Goal: Information Seeking & Learning: Find specific fact

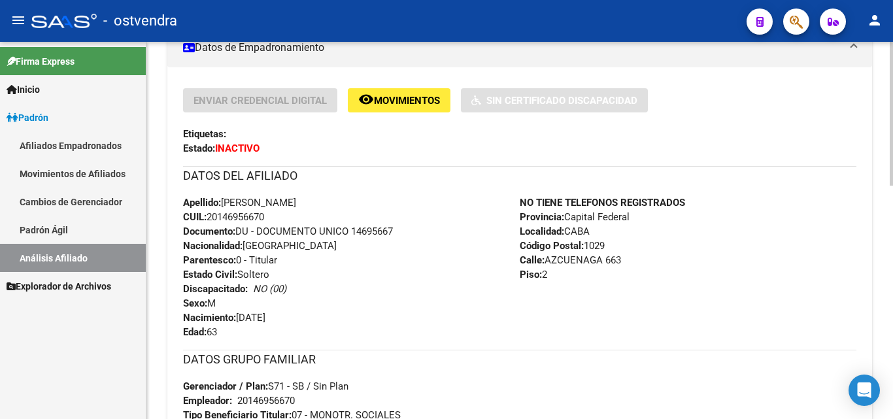
scroll to position [327, 0]
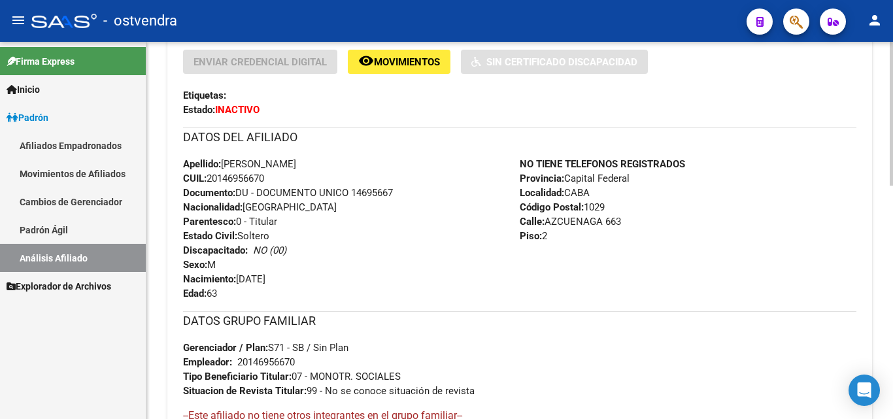
drag, startPoint x: 282, startPoint y: 165, endPoint x: 345, endPoint y: 162, distance: 63.5
click at [345, 162] on div "Apellido: [PERSON_NAME] CUIL: 20146956670 Documento: DU - DOCUMENTO UNICO 14695…" at bounding box center [351, 229] width 337 height 144
copy span "[PERSON_NAME]"
drag, startPoint x: 275, startPoint y: 160, endPoint x: 225, endPoint y: 158, distance: 49.7
click at [225, 158] on span "Apellido: [PERSON_NAME]" at bounding box center [239, 164] width 113 height 12
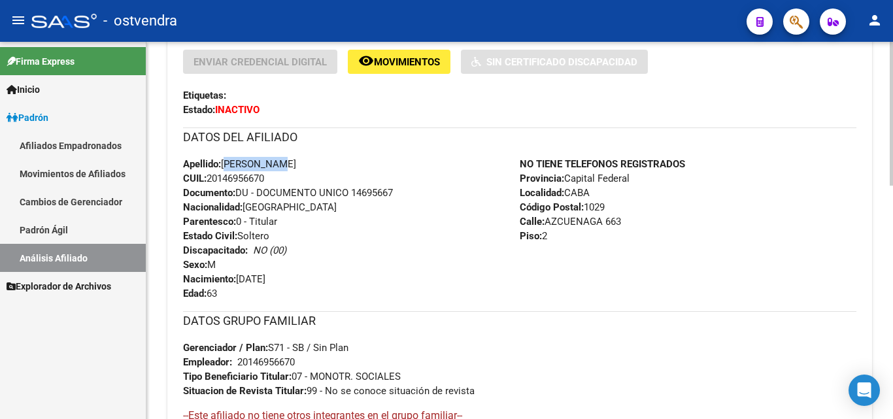
copy span "[PERSON_NAME]"
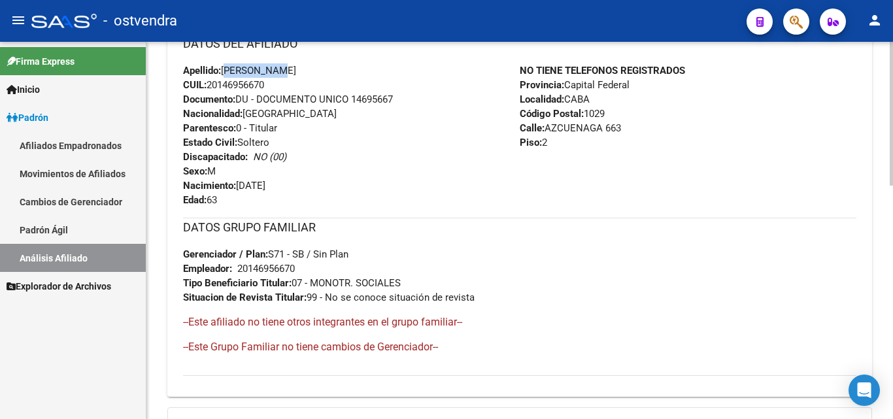
scroll to position [392, 0]
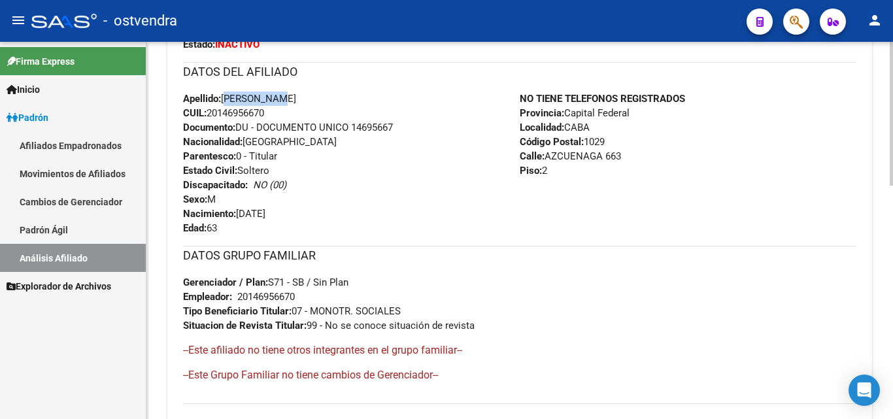
drag, startPoint x: 288, startPoint y: 213, endPoint x: 241, endPoint y: 211, distance: 47.1
click at [241, 211] on span "Nacimiento: [DEMOGRAPHIC_DATA]" at bounding box center [224, 214] width 82 height 12
click at [294, 211] on div "Apellido: [PERSON_NAME] CUIL: 20146956670 Documento: DU - DOCUMENTO UNICO 14695…" at bounding box center [351, 164] width 337 height 144
drag, startPoint x: 292, startPoint y: 212, endPoint x: 241, endPoint y: 216, distance: 51.8
click at [241, 216] on div "Apellido: [PERSON_NAME] CUIL: 20146956670 Documento: DU - DOCUMENTO UNICO 14695…" at bounding box center [351, 164] width 337 height 144
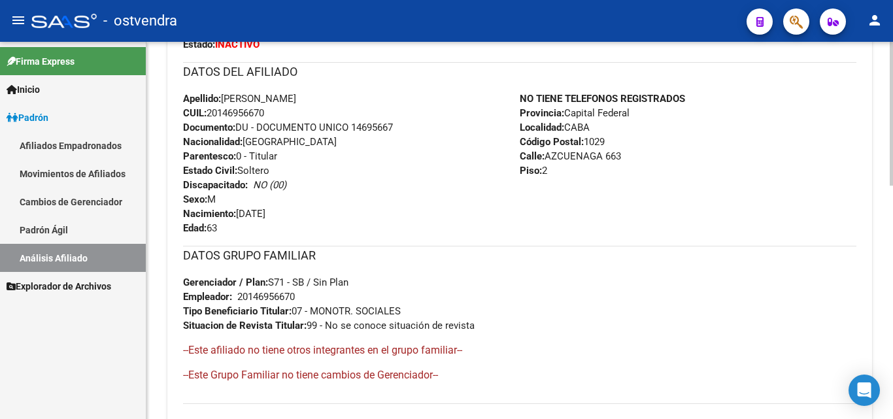
copy span "[DATE]"
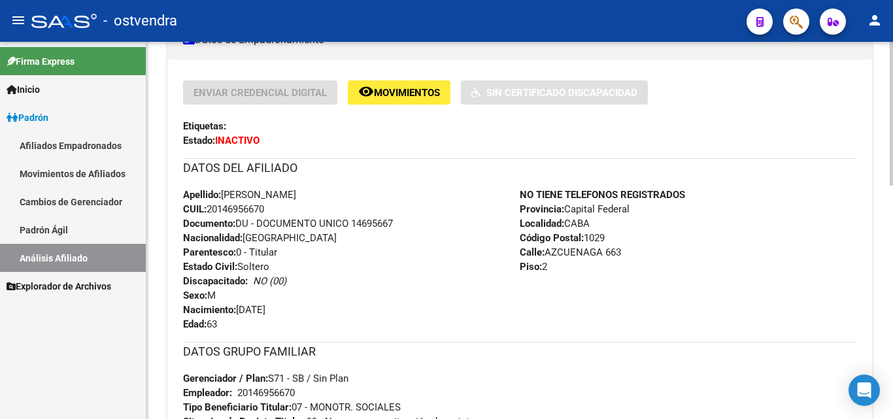
scroll to position [261, 0]
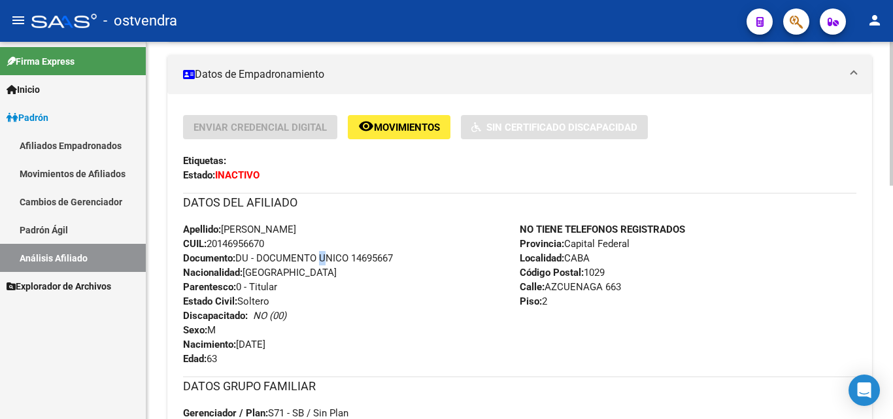
click at [321, 254] on span "Documento: DU - DOCUMENTO UNICO 14695667" at bounding box center [288, 258] width 210 height 12
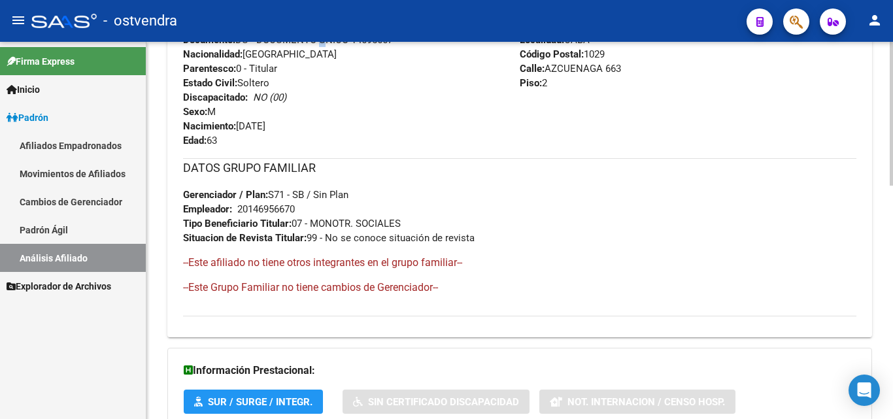
scroll to position [327, 0]
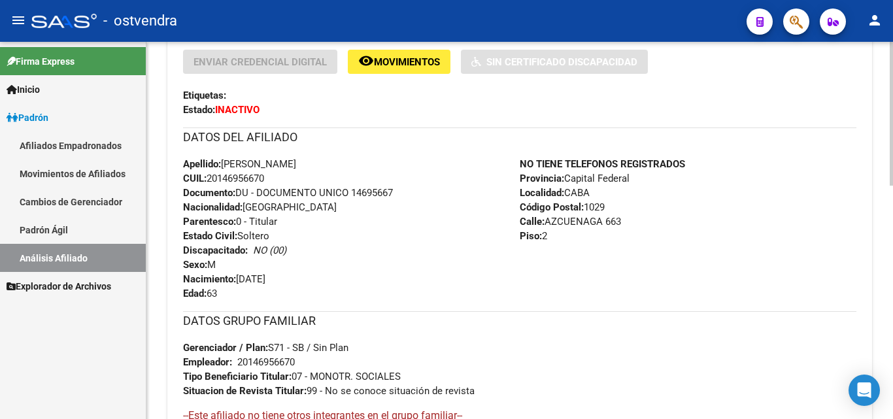
click at [621, 205] on div "NO TIENE TELEFONOS REGISTRADOS Provincia: Capital Federal Localidad: CABA Códig…" at bounding box center [688, 229] width 337 height 144
drag, startPoint x: 625, startPoint y: 222, endPoint x: 548, endPoint y: 216, distance: 77.3
click at [548, 216] on div "NO TIENE TELEFONOS REGISTRADOS Provincia: Capital Federal Localidad: CABA Códig…" at bounding box center [688, 229] width 337 height 144
copy span "AZCUENAGA 663"
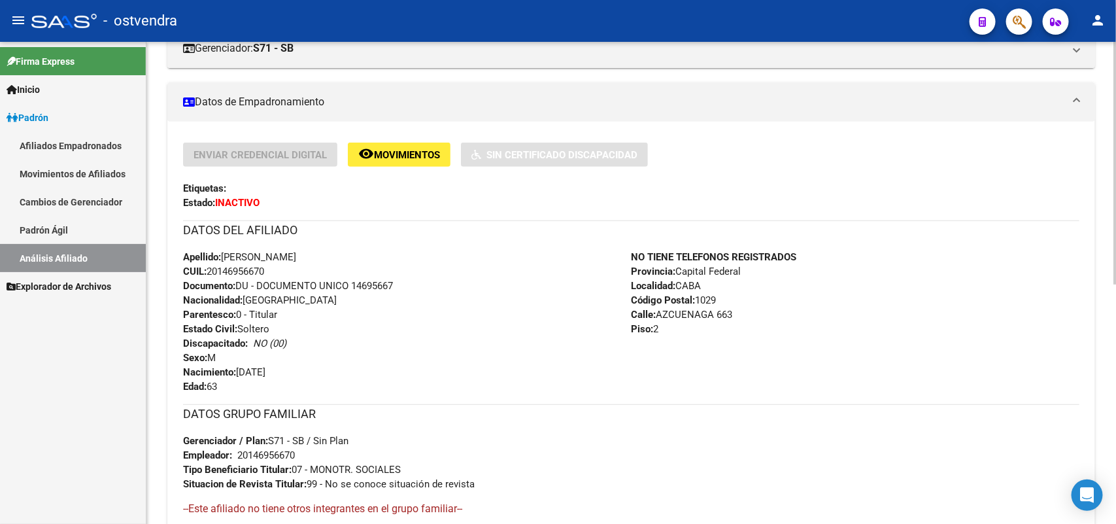
scroll to position [229, 0]
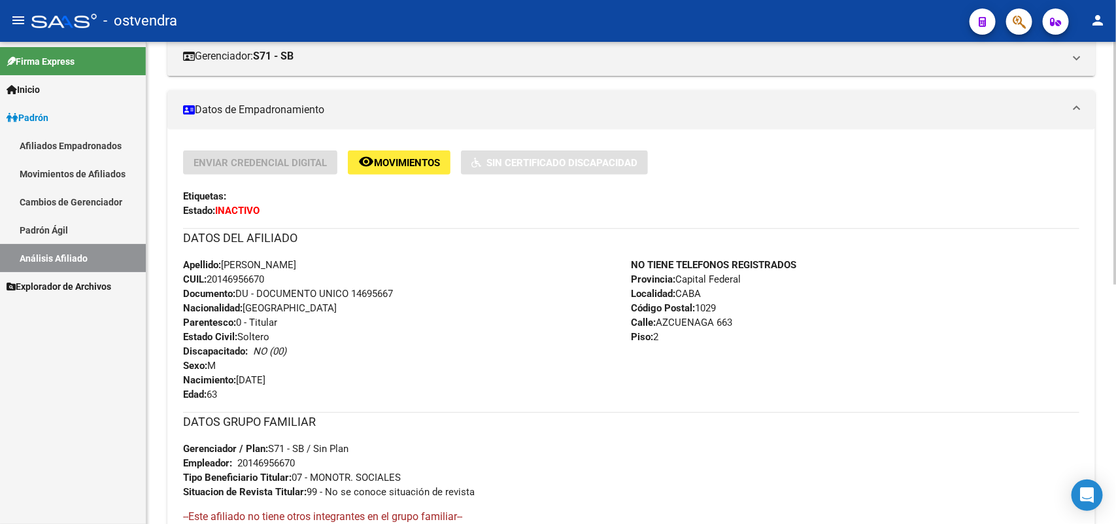
click at [467, 298] on div "Apellido: [PERSON_NAME] CUIL: 20146956670 Documento: DU - DOCUMENTO UNICO 14695…" at bounding box center [407, 330] width 448 height 144
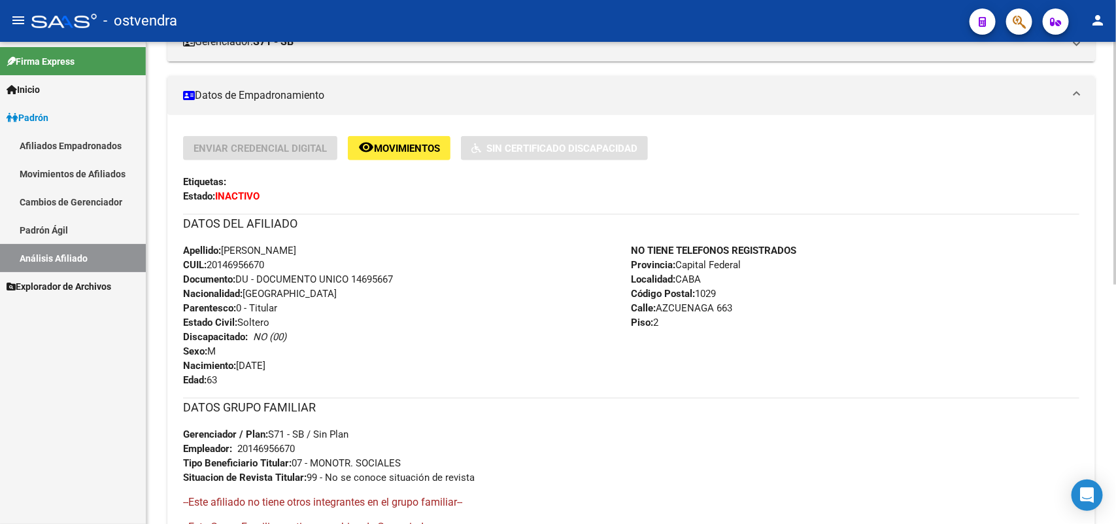
scroll to position [245, 0]
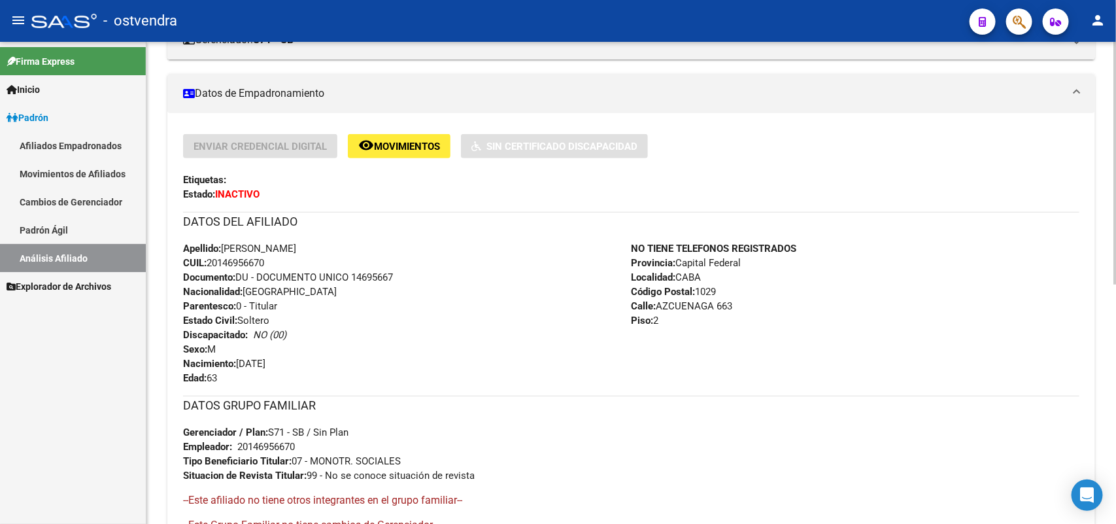
drag, startPoint x: 458, startPoint y: 286, endPoint x: 444, endPoint y: 310, distance: 28.4
click at [454, 294] on div "Apellido: [PERSON_NAME] CUIL: 20146956670 Documento: DU - DOCUMENTO UNICO 14695…" at bounding box center [407, 313] width 448 height 144
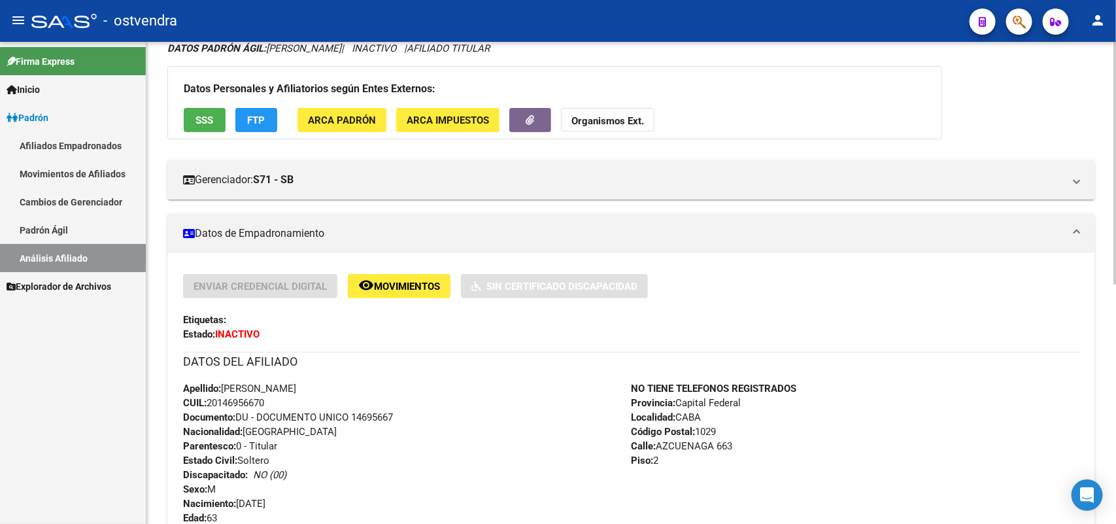
scroll to position [0, 0]
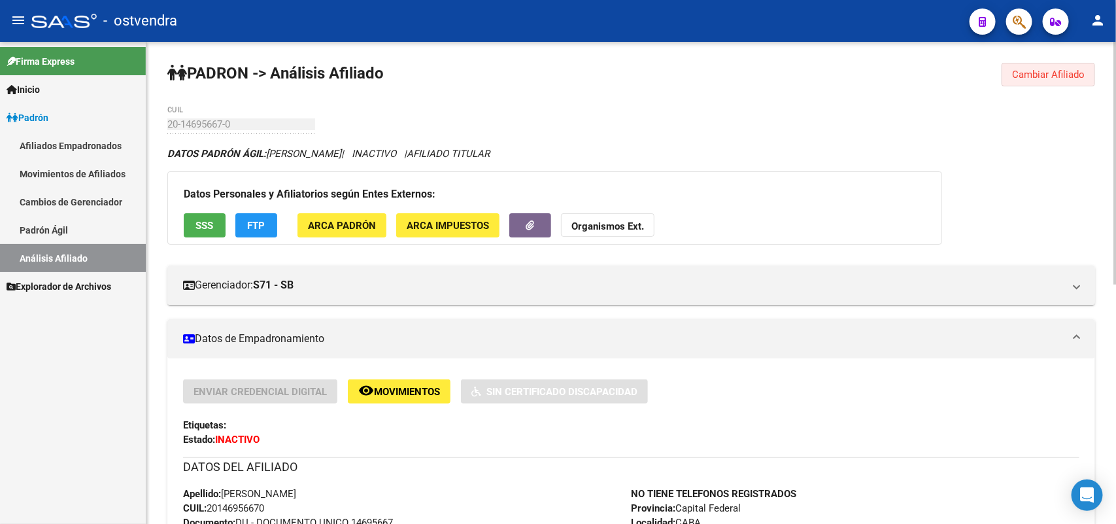
drag, startPoint x: 1049, startPoint y: 76, endPoint x: 1025, endPoint y: 80, distance: 24.5
click at [892, 79] on span "Cambiar Afiliado" at bounding box center [1048, 75] width 73 height 12
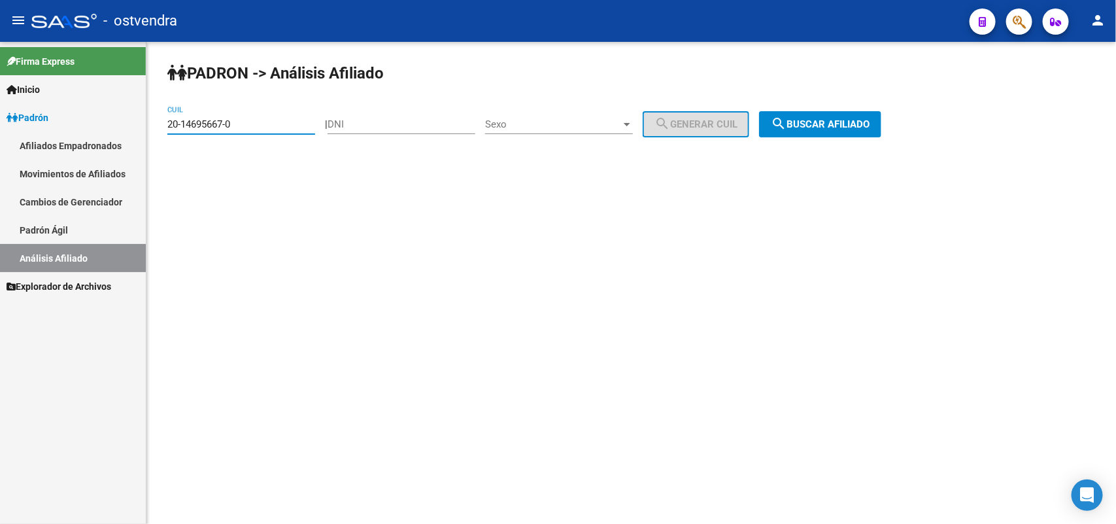
click at [265, 128] on input "20-14695667-0" at bounding box center [241, 124] width 148 height 12
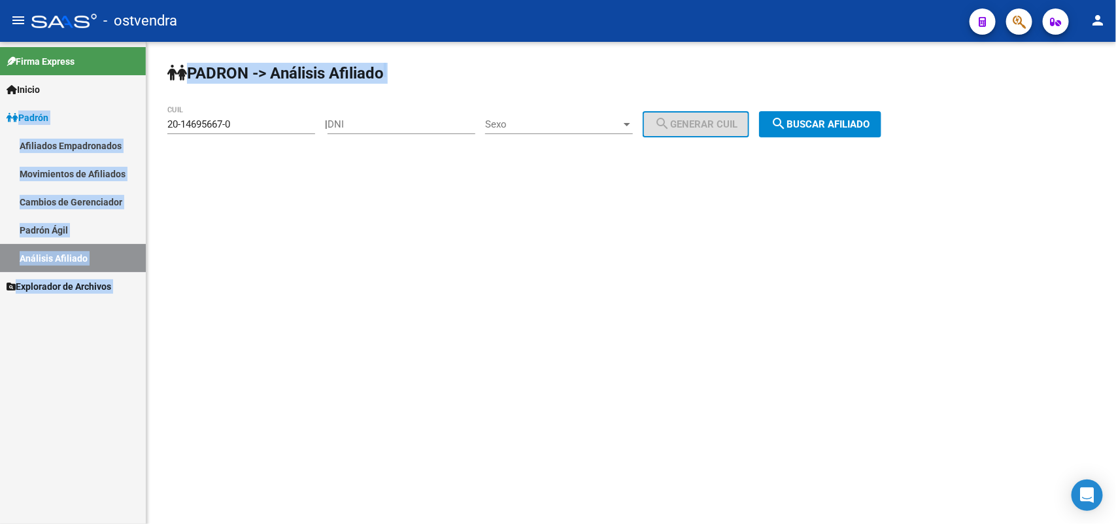
drag, startPoint x: 92, startPoint y: 112, endPoint x: 0, endPoint y: 115, distance: 91.5
click at [0, 115] on mat-sidenav-container "Firma Express Inicio Instructivos Contacto OS Padrón Afiliados Empadronados Mov…" at bounding box center [558, 283] width 1116 height 482
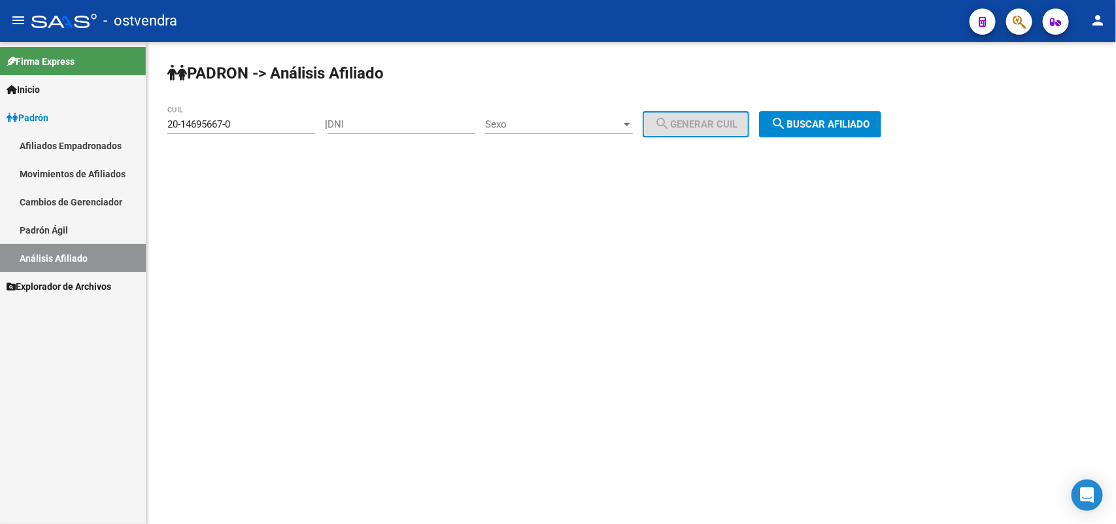
click at [253, 129] on input "20-14695667-0" at bounding box center [241, 124] width 148 height 12
click at [7, 123] on mat-sidenav-container "Firma Express Inicio Instructivos Contacto OS Padrón Afiliados Empadronados Mov…" at bounding box center [558, 283] width 1116 height 482
paste input "6049027-7"
click at [850, 118] on span "search Buscar afiliado" at bounding box center [820, 124] width 99 height 12
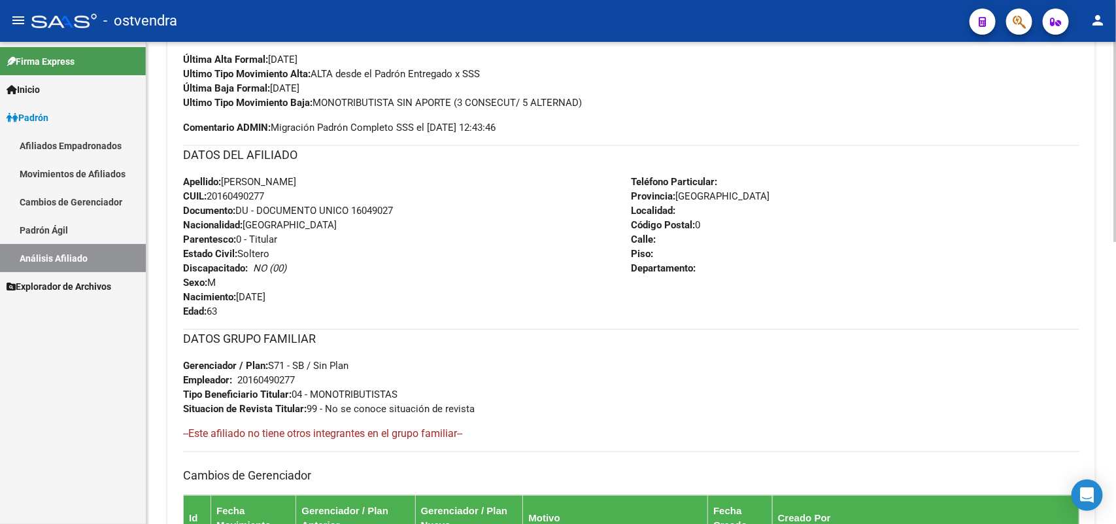
scroll to position [327, 0]
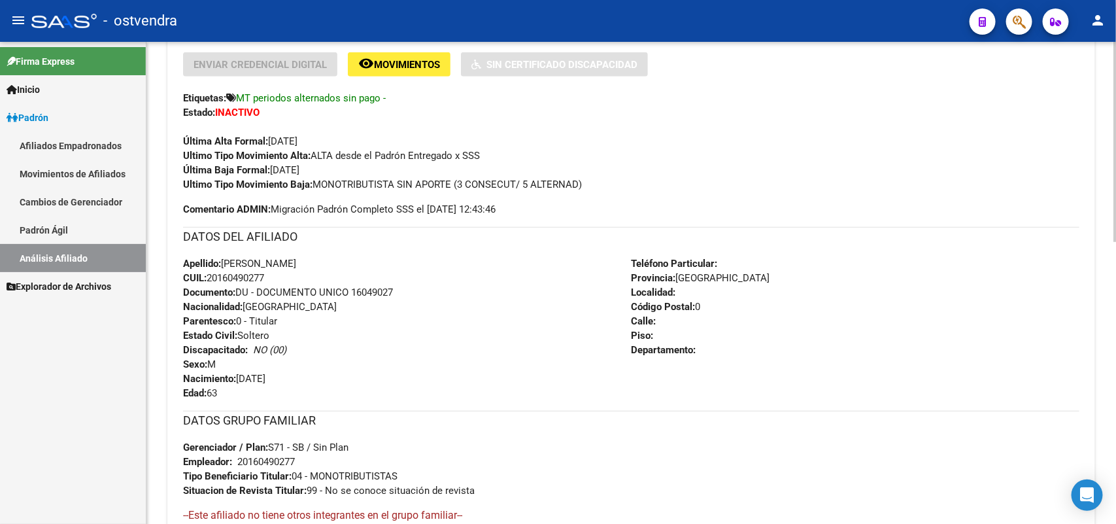
drag, startPoint x: 282, startPoint y: 278, endPoint x: 265, endPoint y: 283, distance: 17.6
click at [279, 279] on div "Apellido: [PERSON_NAME]: 20160490277 Documento: DU - DOCUMENTO UNICO 16049027 N…" at bounding box center [407, 328] width 448 height 144
copy span "0160490277"
drag, startPoint x: 271, startPoint y: 273, endPoint x: 211, endPoint y: 276, distance: 60.2
click at [211, 276] on div "Apellido: [PERSON_NAME]: 20160490277 Documento: DU - DOCUMENTO UNICO 16049027 N…" at bounding box center [407, 328] width 448 height 144
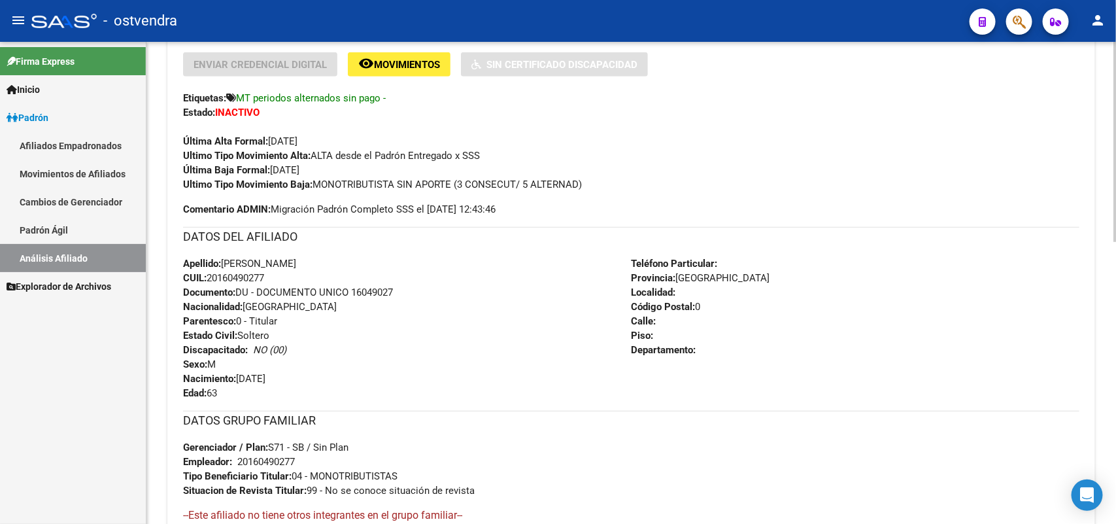
copy span "20160490277"
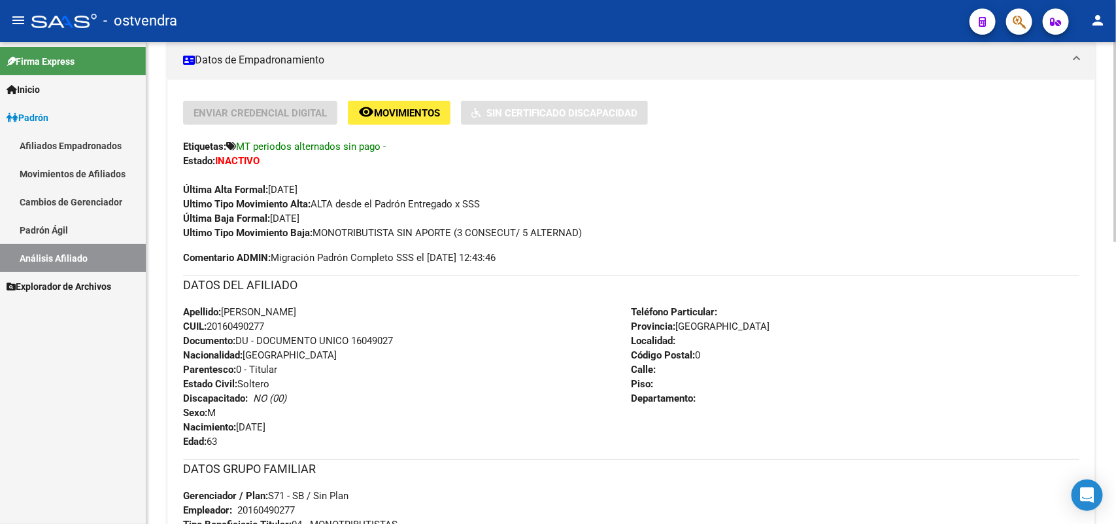
scroll to position [245, 0]
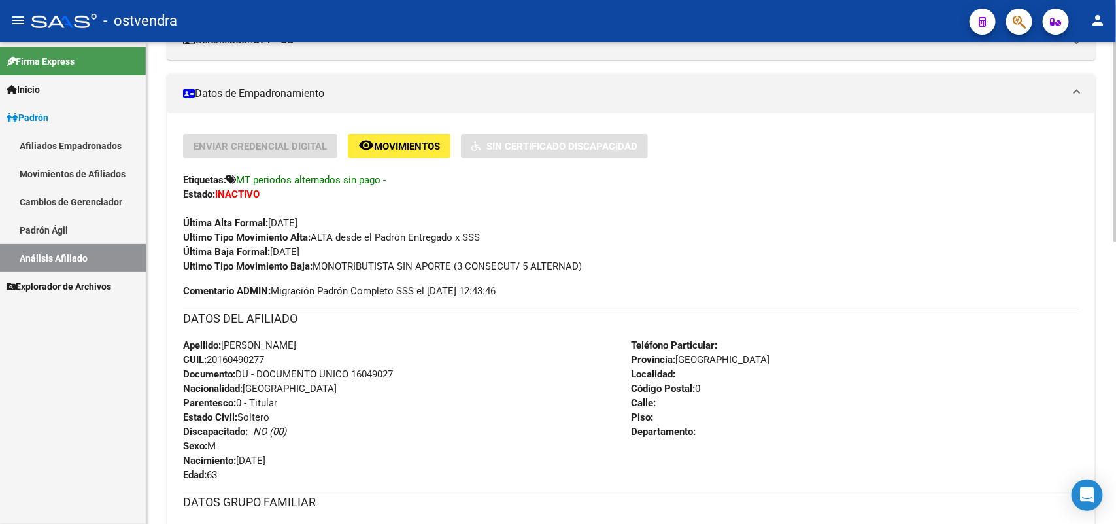
click at [343, 409] on div "Apellido: [PERSON_NAME]: 20160490277 Documento: DU - DOCUMENTO UNICO 16049027 N…" at bounding box center [407, 410] width 448 height 144
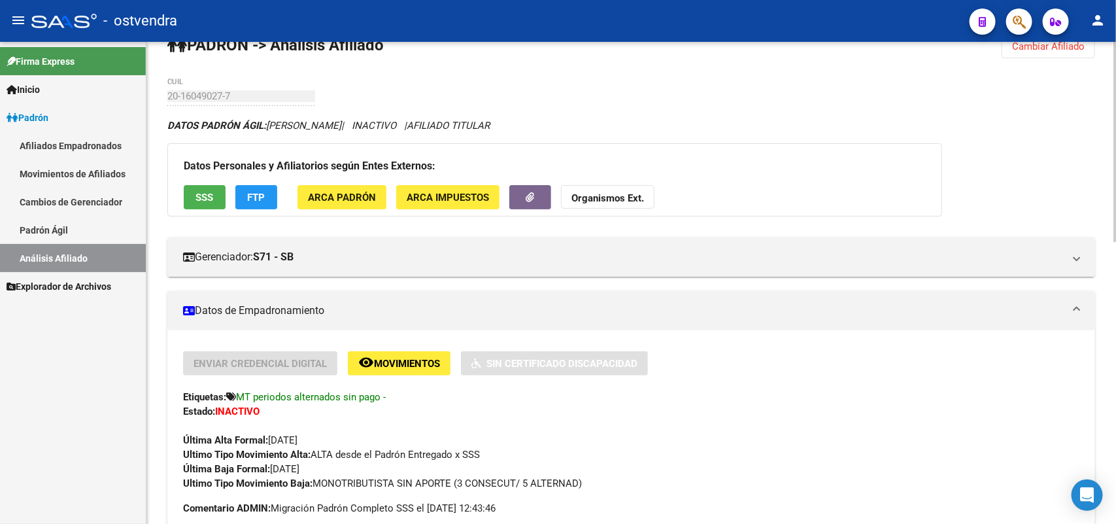
scroll to position [0, 0]
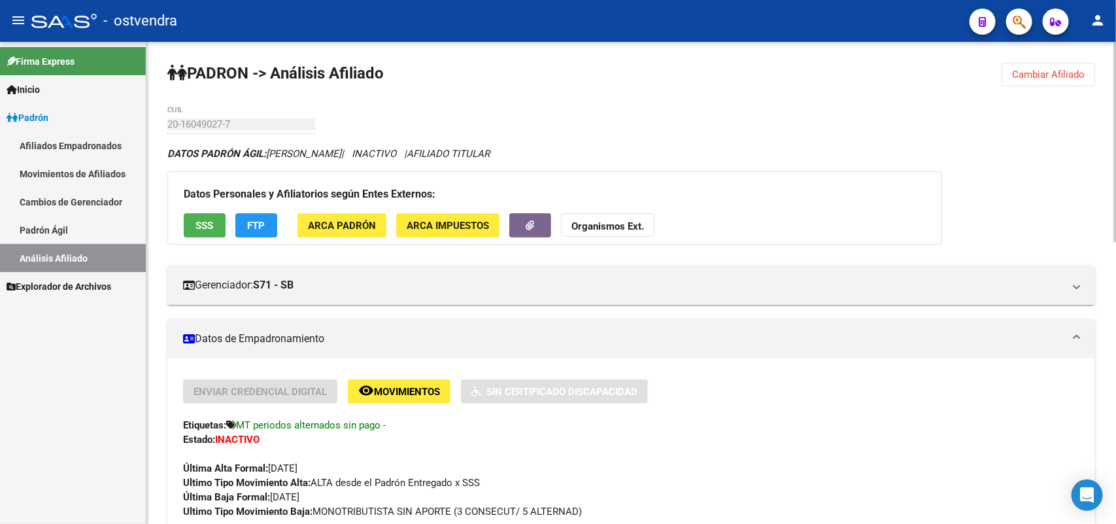
drag, startPoint x: 1041, startPoint y: 69, endPoint x: 997, endPoint y: 87, distance: 46.6
click at [892, 79] on span "Cambiar Afiliado" at bounding box center [1048, 75] width 73 height 12
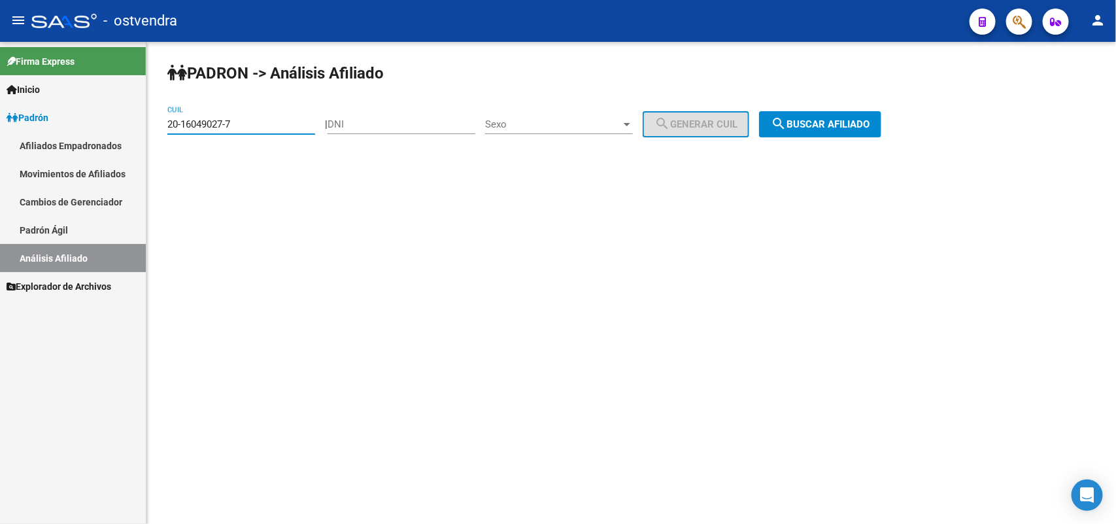
click at [286, 124] on input "20-16049027-7" at bounding box center [241, 124] width 148 height 12
drag, startPoint x: 65, startPoint y: 121, endPoint x: 0, endPoint y: 119, distance: 65.4
click at [0, 119] on mat-sidenav-container "Firma Express Inicio Instructivos Contacto OS Padrón Afiliados Empadronados Mov…" at bounding box center [558, 283] width 1116 height 482
paste input "267127-9"
click at [864, 124] on span "search Buscar afiliado" at bounding box center [820, 124] width 99 height 12
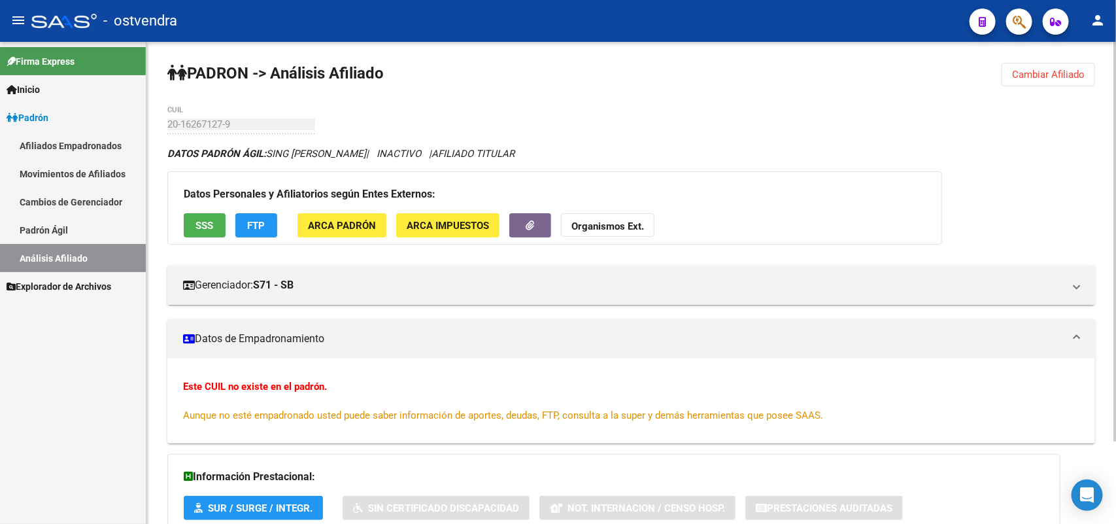
click at [444, 177] on div "Datos Personales y Afiliatorios según Entes Externos: SSS FTP ARCA Padrón ARCA …" at bounding box center [554, 207] width 775 height 73
click at [473, 111] on div "PADRON -> Análisis Afiliado Cambiar Afiliado 20-16267127-9 CUIL DATOS PADRÓN ÁG…" at bounding box center [630, 333] width 969 height 582
click at [892, 76] on span "Cambiar Afiliado" at bounding box center [1048, 75] width 73 height 12
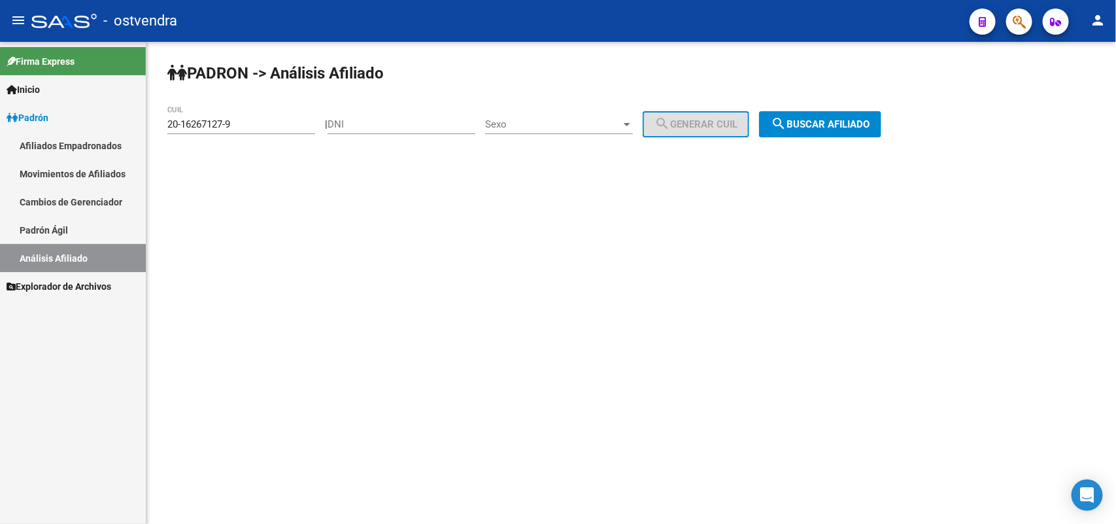
drag, startPoint x: 835, startPoint y: 122, endPoint x: 824, endPoint y: 122, distance: 11.1
click at [837, 122] on span "search Buscar afiliado" at bounding box center [820, 124] width 99 height 12
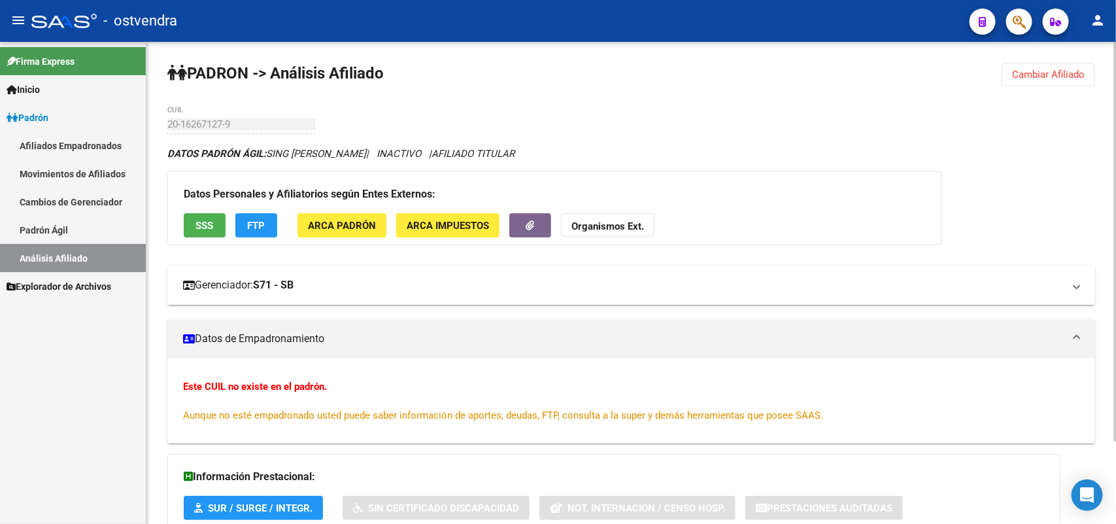
drag, startPoint x: 644, startPoint y: 273, endPoint x: 844, endPoint y: 285, distance: 200.4
click at [650, 273] on mat-expansion-panel-header "Gerenciador: S71 - SB" at bounding box center [630, 284] width 927 height 39
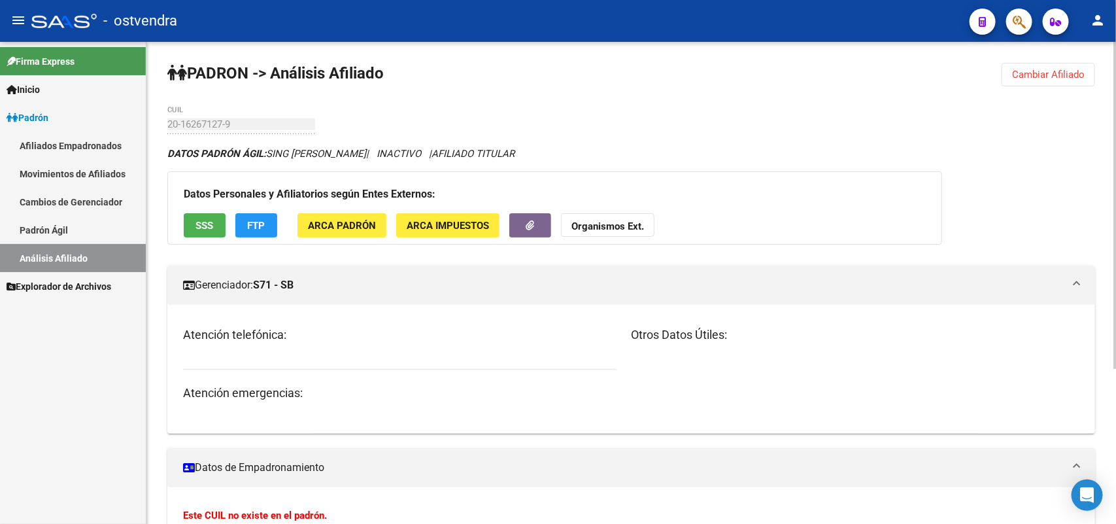
click at [194, 232] on button "SSS" at bounding box center [205, 225] width 42 height 24
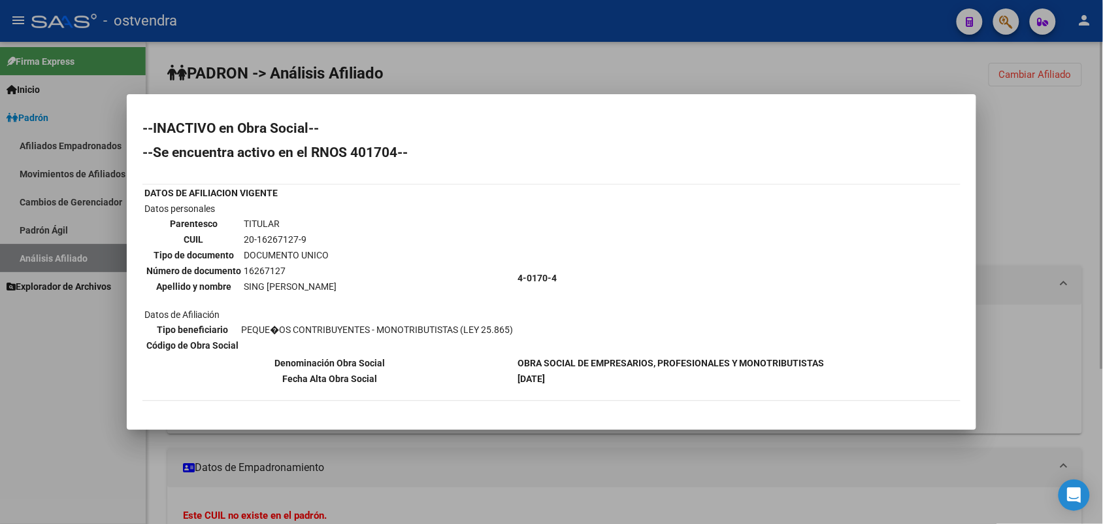
drag, startPoint x: 766, startPoint y: 59, endPoint x: 731, endPoint y: 72, distance: 37.6
click at [759, 64] on div at bounding box center [551, 262] width 1103 height 524
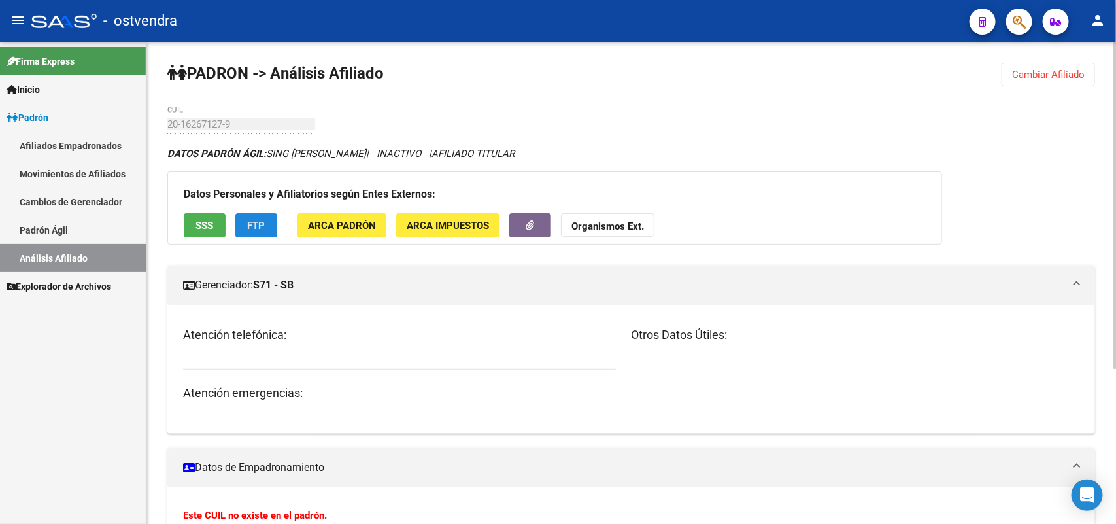
click at [258, 220] on span "FTP" at bounding box center [257, 226] width 18 height 12
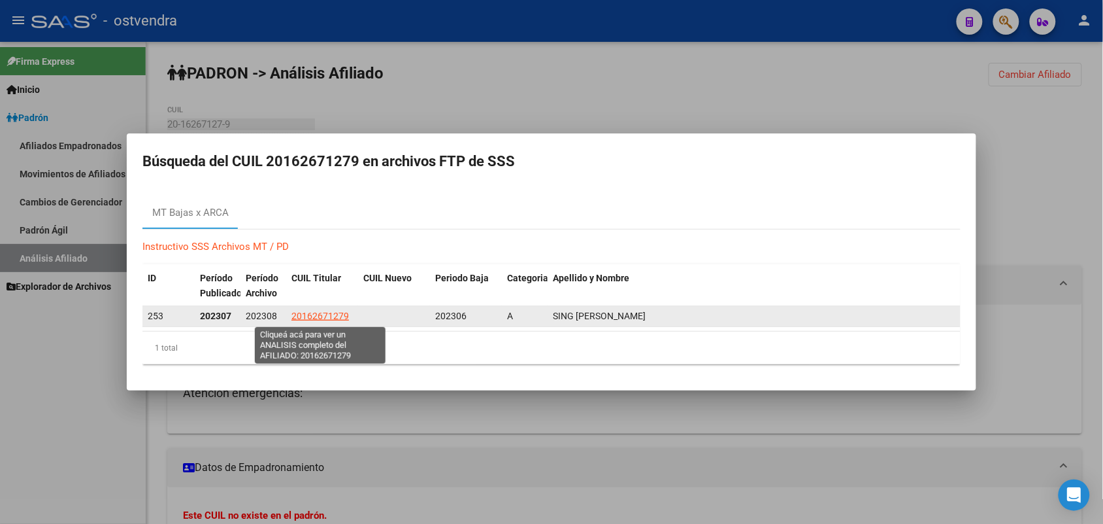
click at [310, 317] on span "20162671279" at bounding box center [321, 315] width 58 height 10
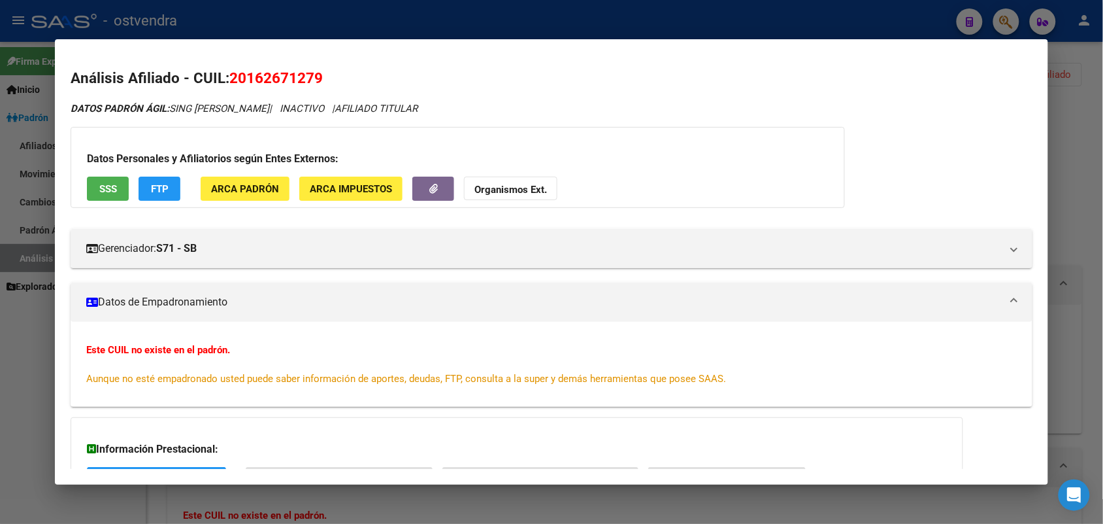
drag, startPoint x: 15, startPoint y: 400, endPoint x: 28, endPoint y: 384, distance: 20.9
click at [18, 397] on div at bounding box center [551, 262] width 1103 height 524
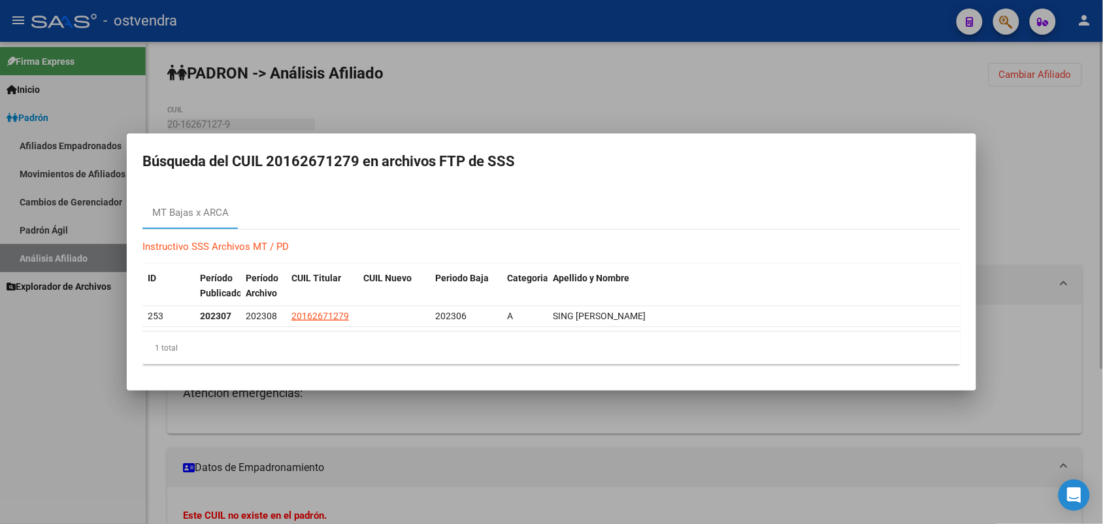
drag, startPoint x: 1100, startPoint y: 201, endPoint x: 833, endPoint y: 201, distance: 266.7
click at [892, 201] on div at bounding box center [551, 262] width 1103 height 524
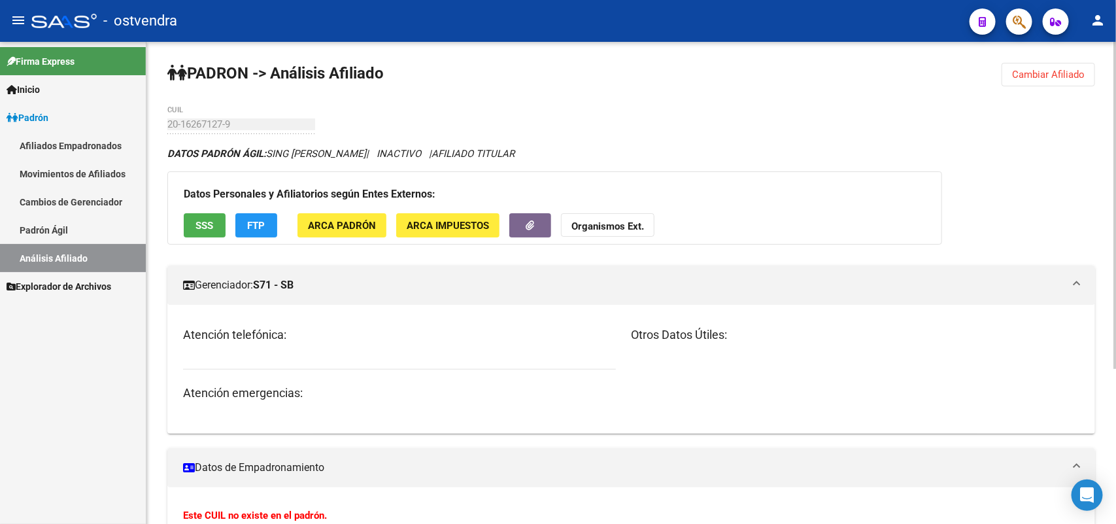
click at [354, 229] on span "ARCA Padrón" at bounding box center [342, 226] width 68 height 12
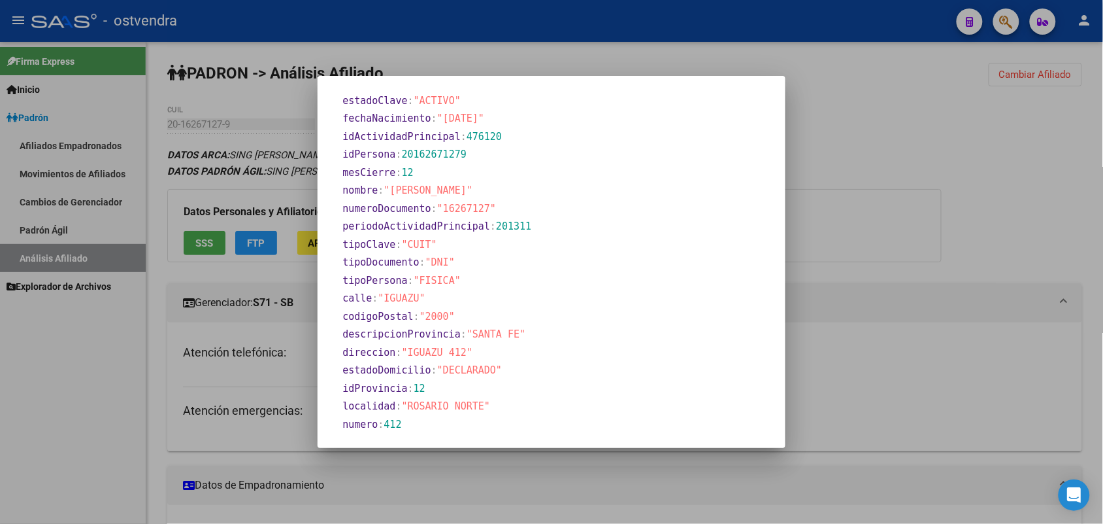
scroll to position [516, 0]
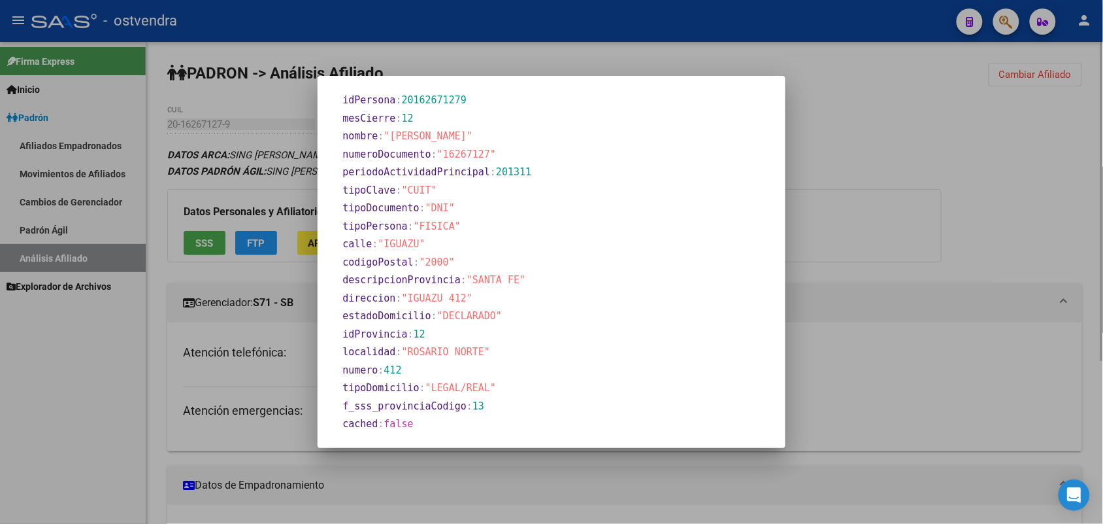
drag, startPoint x: 932, startPoint y: 242, endPoint x: 703, endPoint y: 223, distance: 229.6
click at [892, 242] on div at bounding box center [551, 262] width 1103 height 524
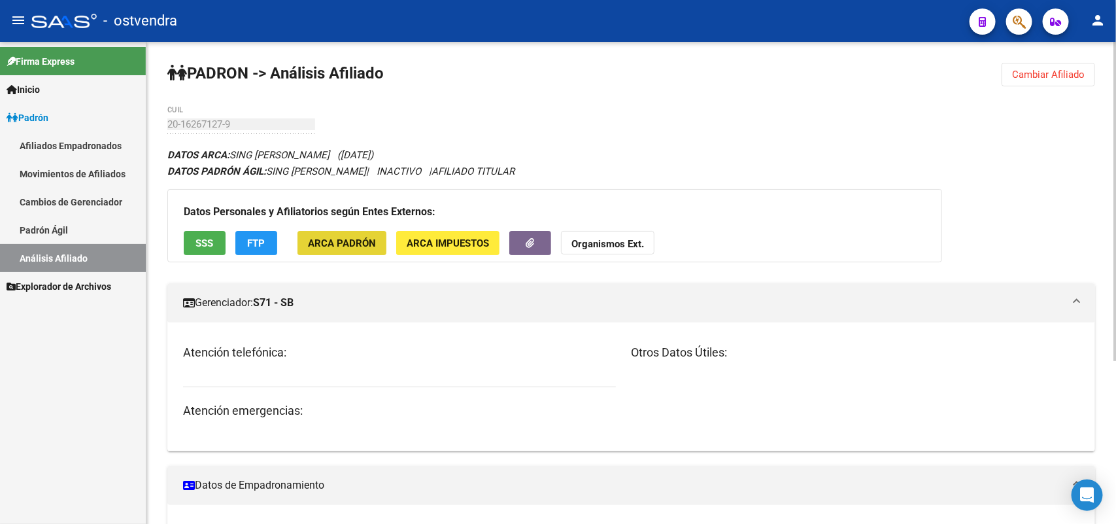
click at [364, 237] on span "ARCA Padrón" at bounding box center [342, 243] width 68 height 12
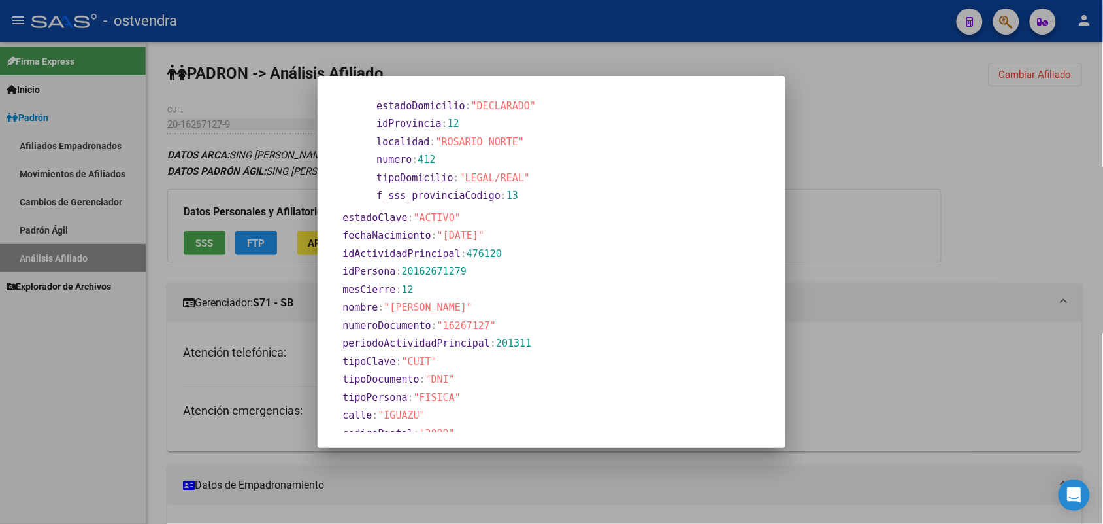
scroll to position [409, 0]
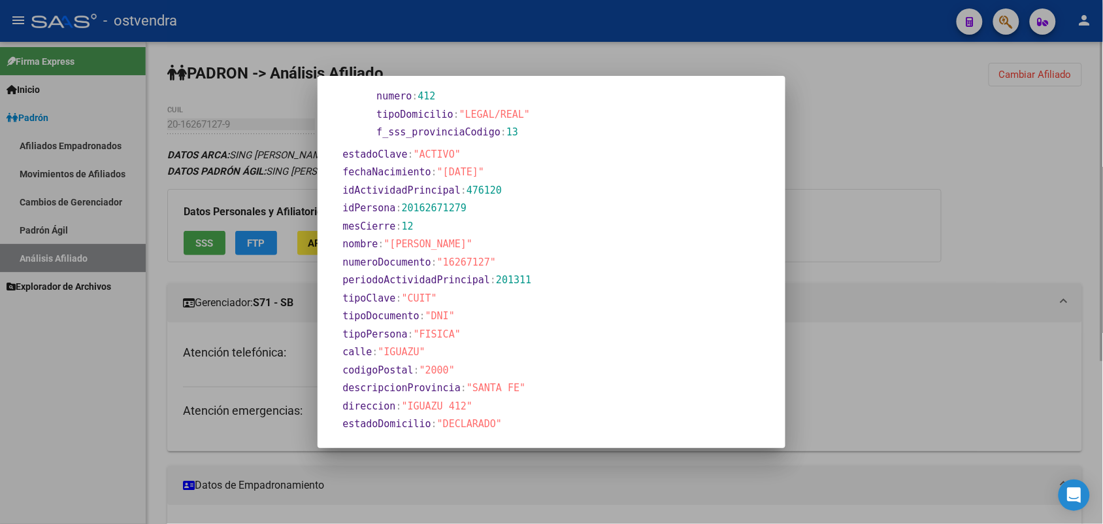
drag, startPoint x: 870, startPoint y: 146, endPoint x: 843, endPoint y: 160, distance: 30.4
click at [851, 157] on div at bounding box center [551, 262] width 1103 height 524
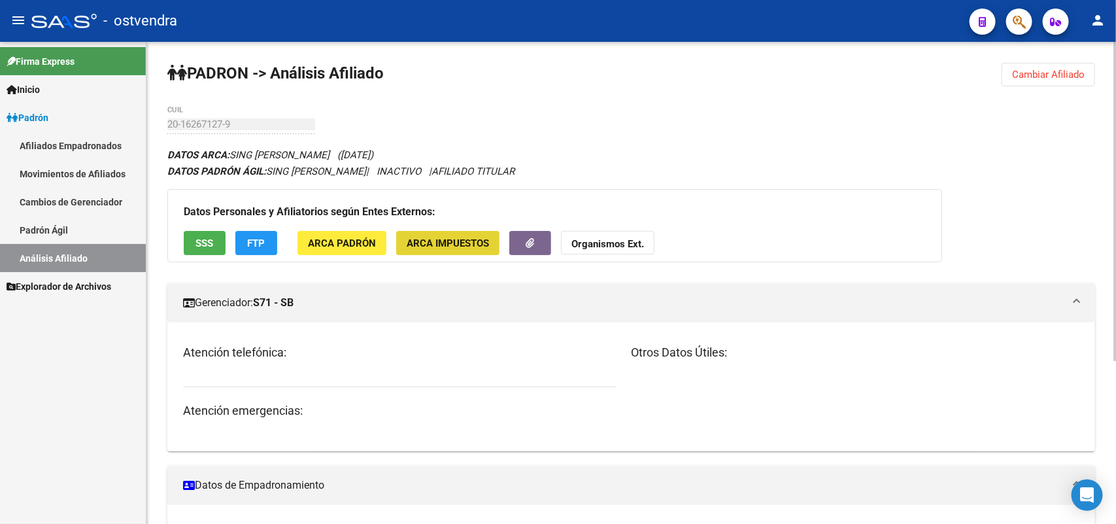
click at [458, 245] on span "ARCA Impuestos" at bounding box center [448, 243] width 82 height 12
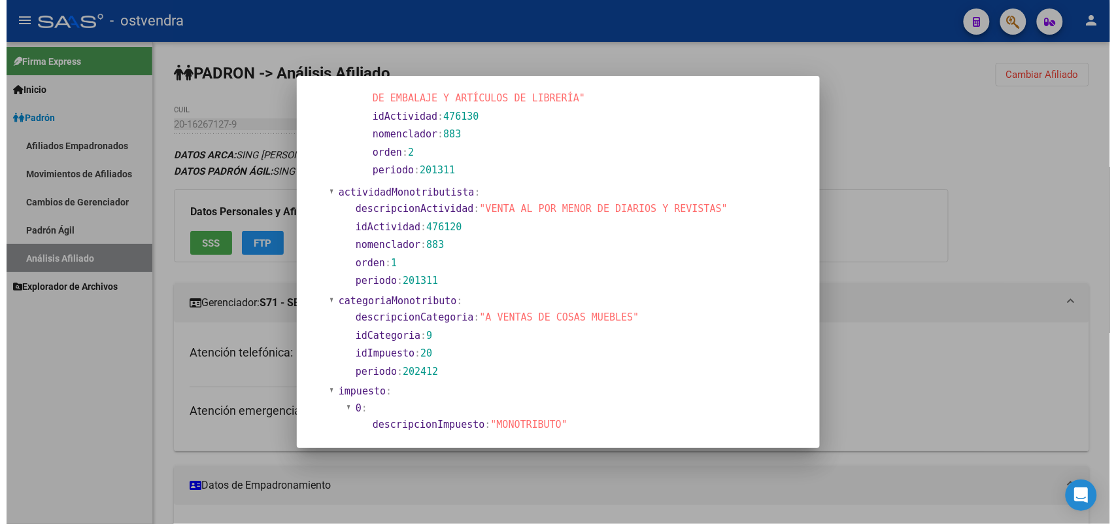
scroll to position [644, 0]
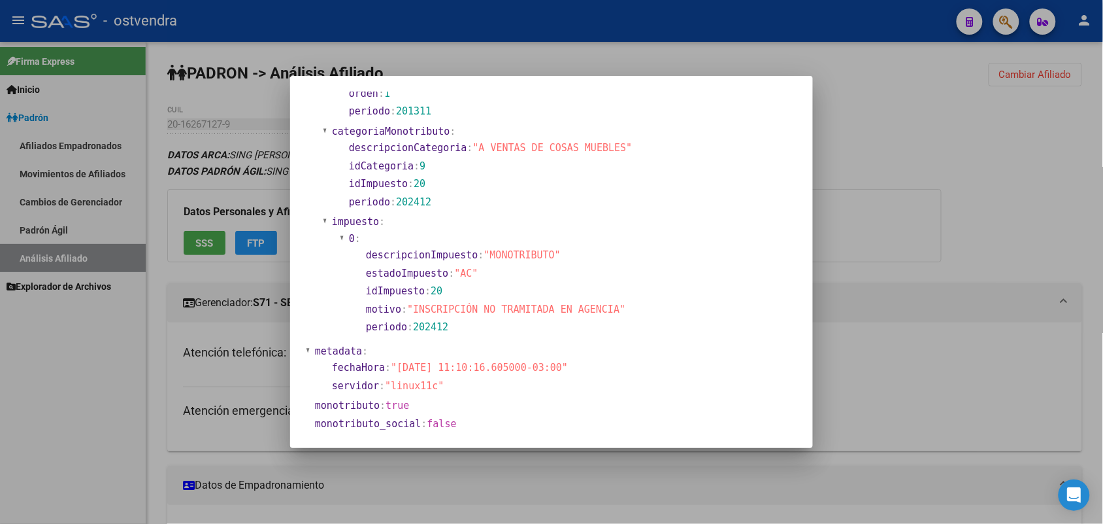
click at [892, 256] on div at bounding box center [551, 262] width 1103 height 524
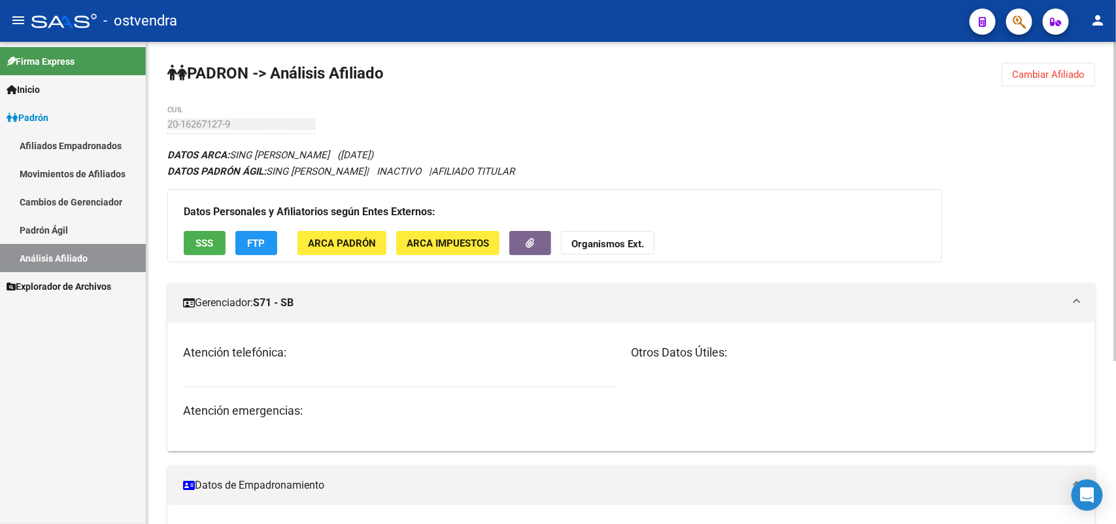
click at [590, 243] on strong "Organismos Ext." at bounding box center [607, 244] width 73 height 12
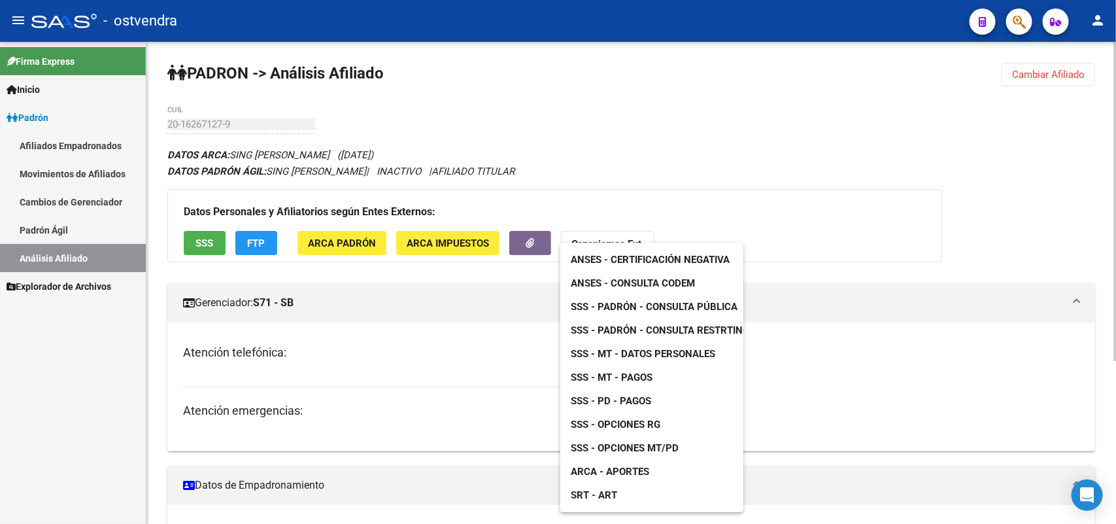
drag, startPoint x: 397, startPoint y: 369, endPoint x: 384, endPoint y: 361, distance: 15.2
click at [393, 366] on div at bounding box center [558, 262] width 1116 height 524
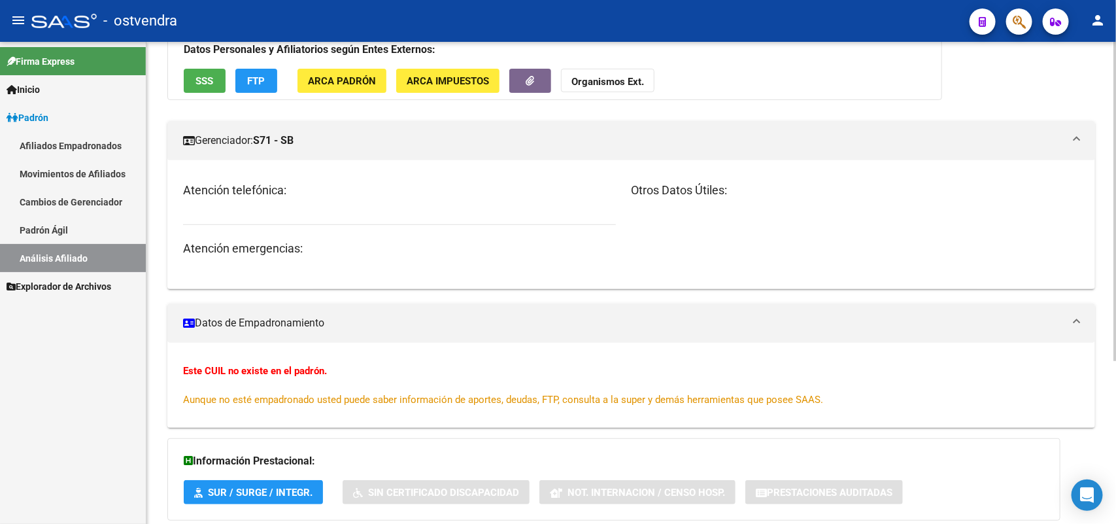
scroll to position [163, 0]
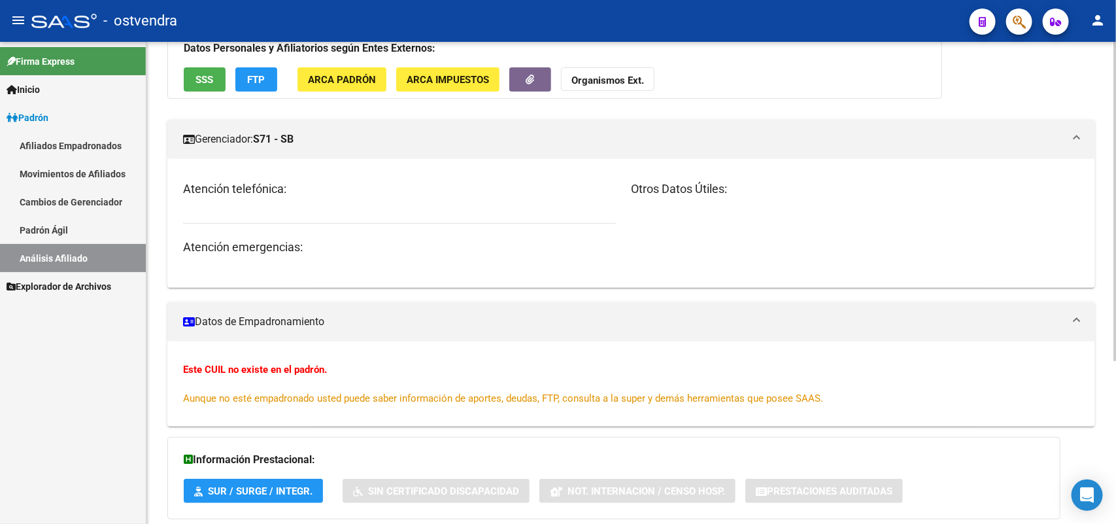
click at [291, 320] on mat-panel-title "Datos de Empadronamiento" at bounding box center [623, 321] width 880 height 14
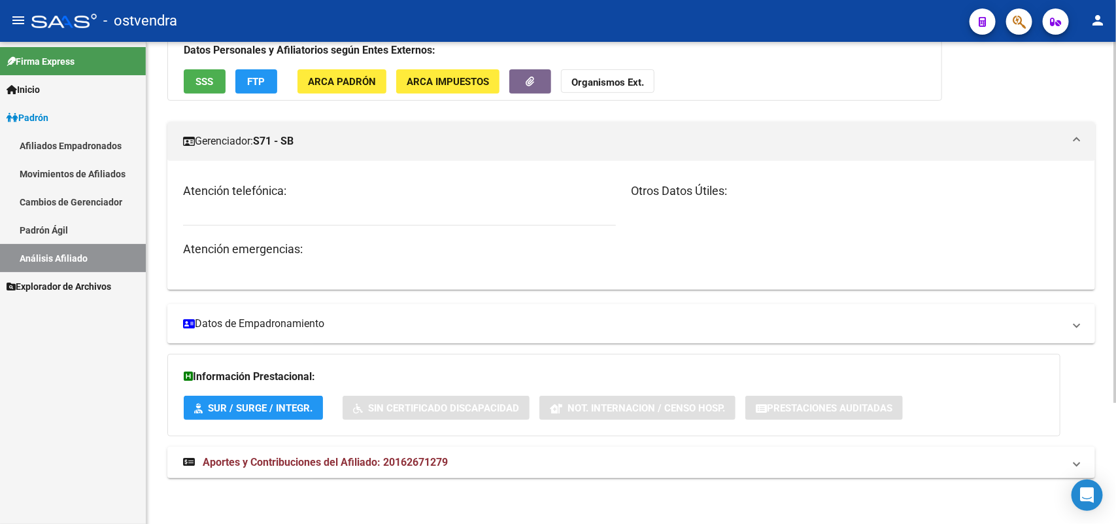
scroll to position [161, 0]
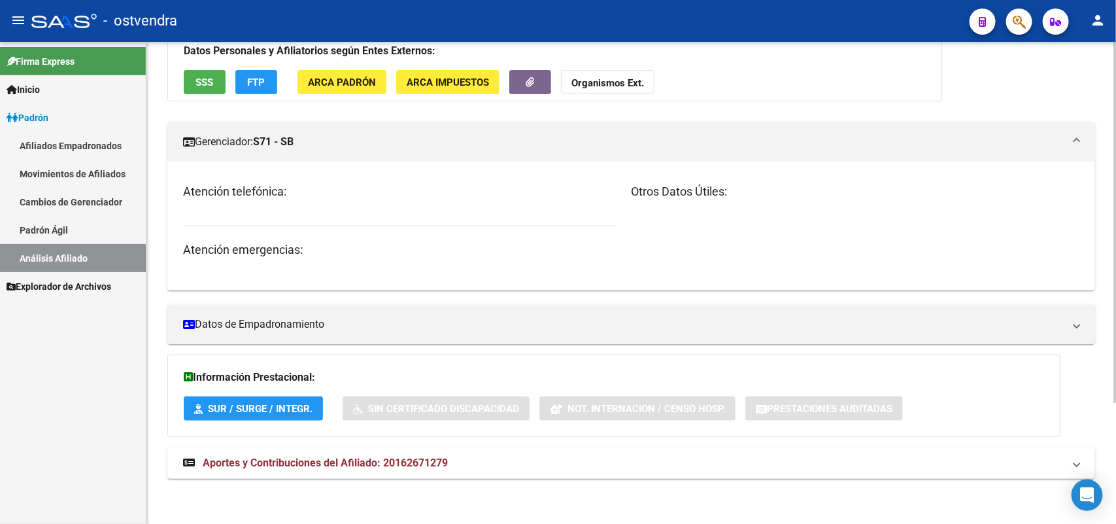
drag, startPoint x: 282, startPoint y: 412, endPoint x: 412, endPoint y: 358, distance: 140.9
click at [412, 358] on div "Información Prestacional: SUR / SURGE / INTEGR. Sin Certificado Discapacidad No…" at bounding box center [613, 395] width 893 height 82
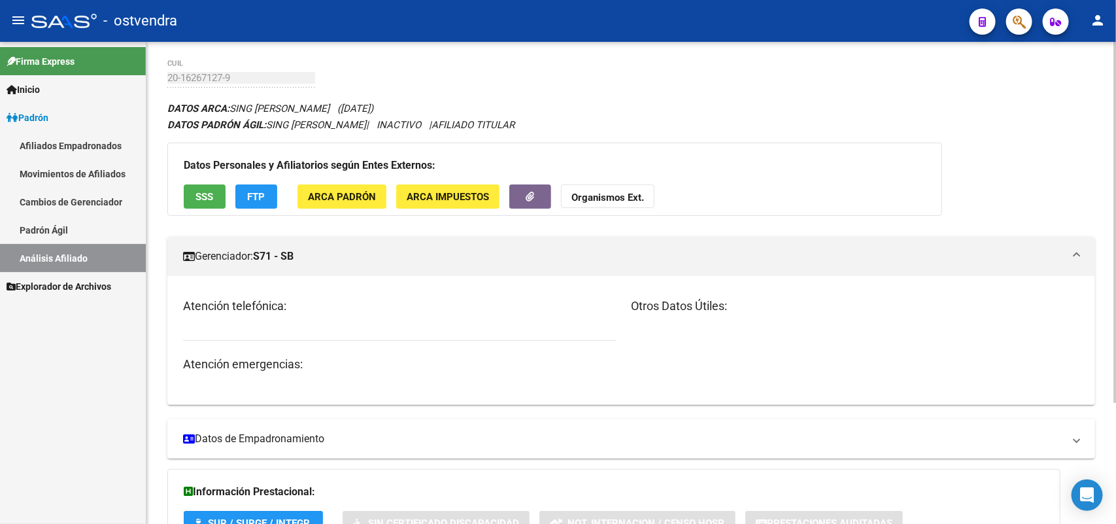
scroll to position [0, 0]
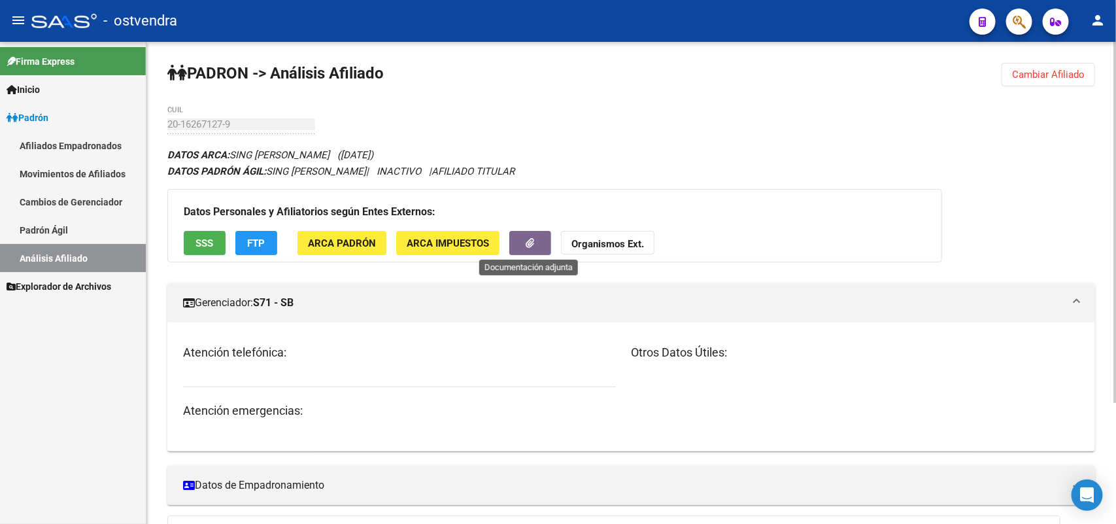
click at [530, 246] on icon "button" at bounding box center [530, 243] width 8 height 10
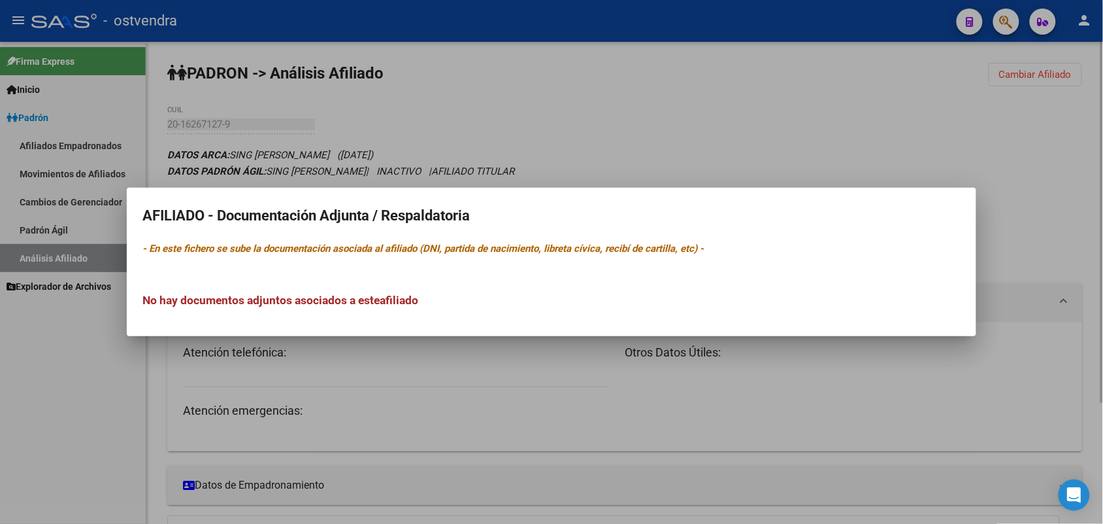
drag, startPoint x: 397, startPoint y: 377, endPoint x: 428, endPoint y: 350, distance: 40.8
click at [406, 371] on div at bounding box center [551, 262] width 1103 height 524
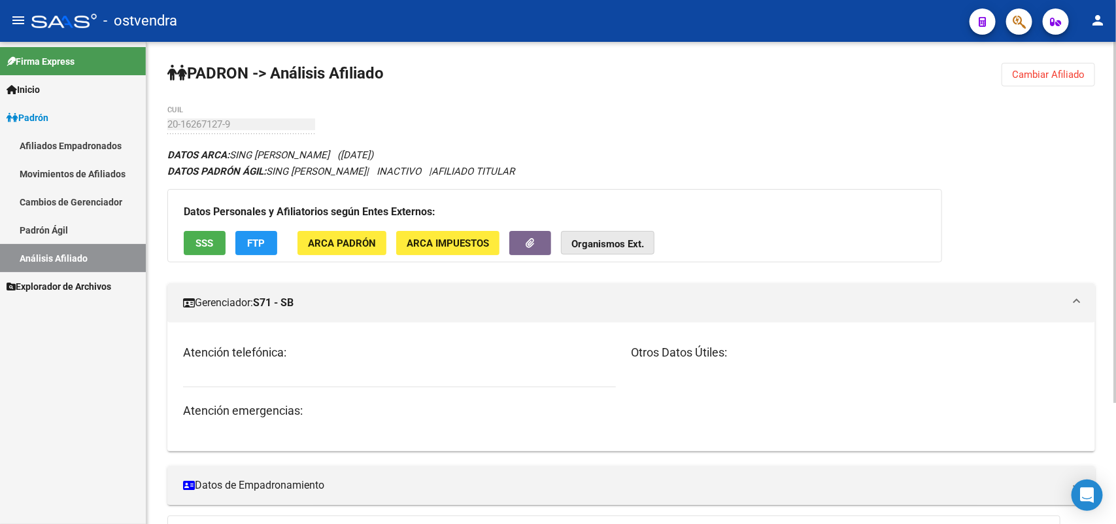
click at [635, 246] on strong "Organismos Ext." at bounding box center [607, 244] width 73 height 12
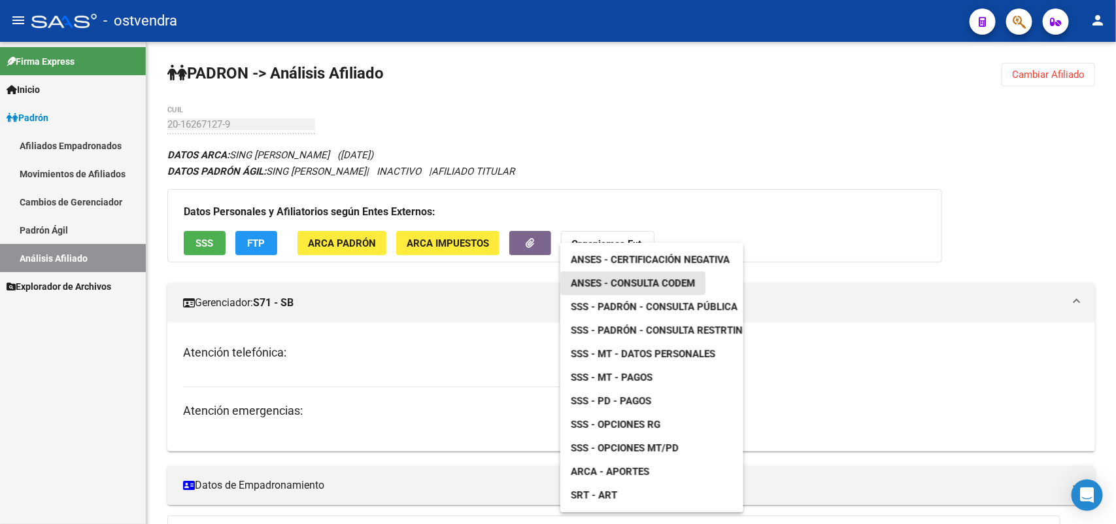
click at [641, 282] on span "ANSES - Consulta CODEM" at bounding box center [633, 283] width 124 height 12
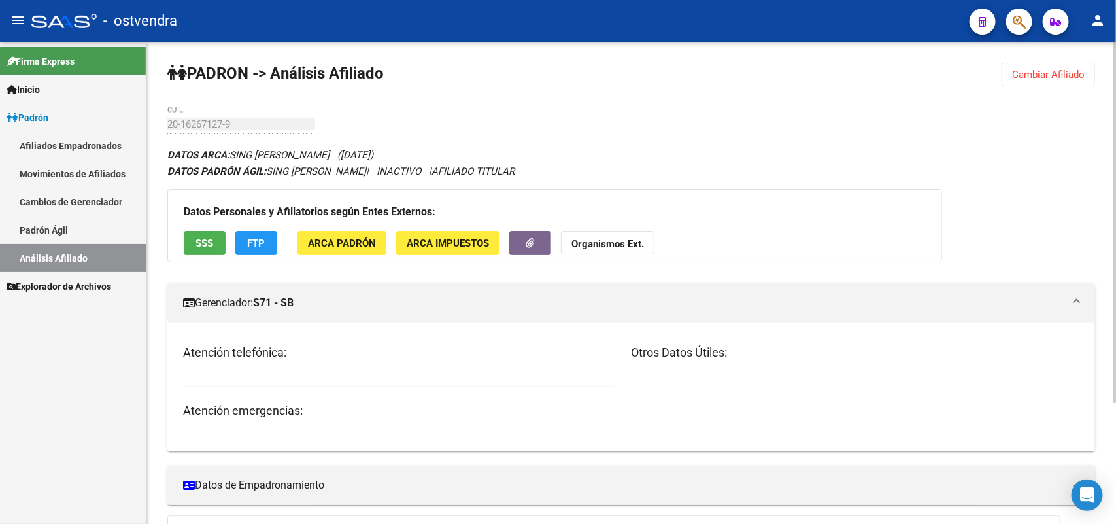
drag, startPoint x: 337, startPoint y: 151, endPoint x: 383, endPoint y: 152, distance: 45.8
click at [373, 152] on span "([DATE])" at bounding box center [355, 155] width 36 height 12
drag, startPoint x: 334, startPoint y: 152, endPoint x: 364, endPoint y: 154, distance: 30.1
click at [364, 154] on span "([DATE])" at bounding box center [355, 155] width 36 height 12
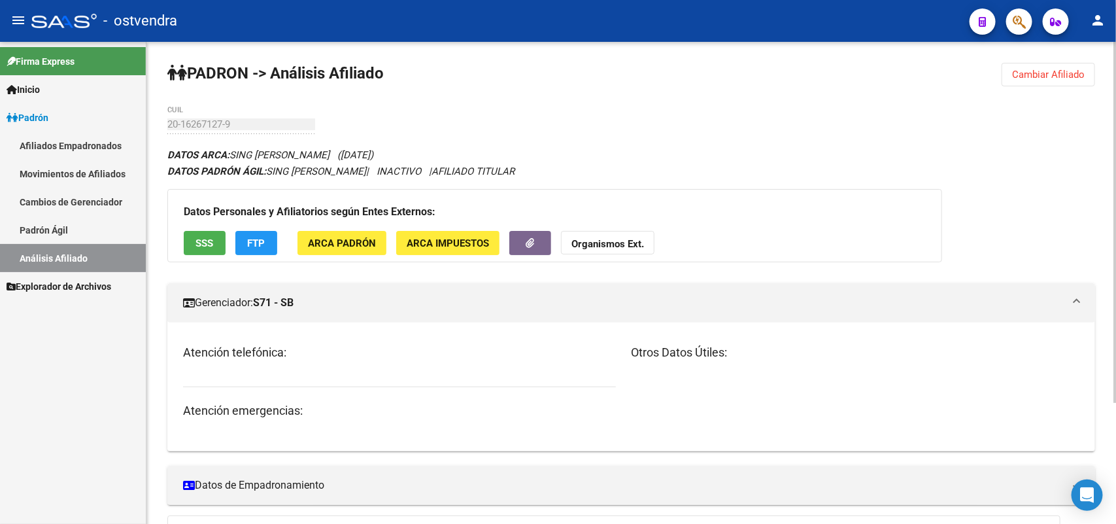
drag, startPoint x: 1033, startPoint y: 60, endPoint x: 1033, endPoint y: 71, distance: 10.5
click at [892, 64] on div "PADRON -> Análisis Afiliado Cambiar Afiliado 20-16267127-9 CUIL DATOS ARCA: SIN…" at bounding box center [630, 363] width 969 height 643
drag, startPoint x: 1033, startPoint y: 72, endPoint x: 605, endPoint y: 79, distance: 428.2
click at [892, 73] on span "Cambiar Afiliado" at bounding box center [1048, 75] width 73 height 12
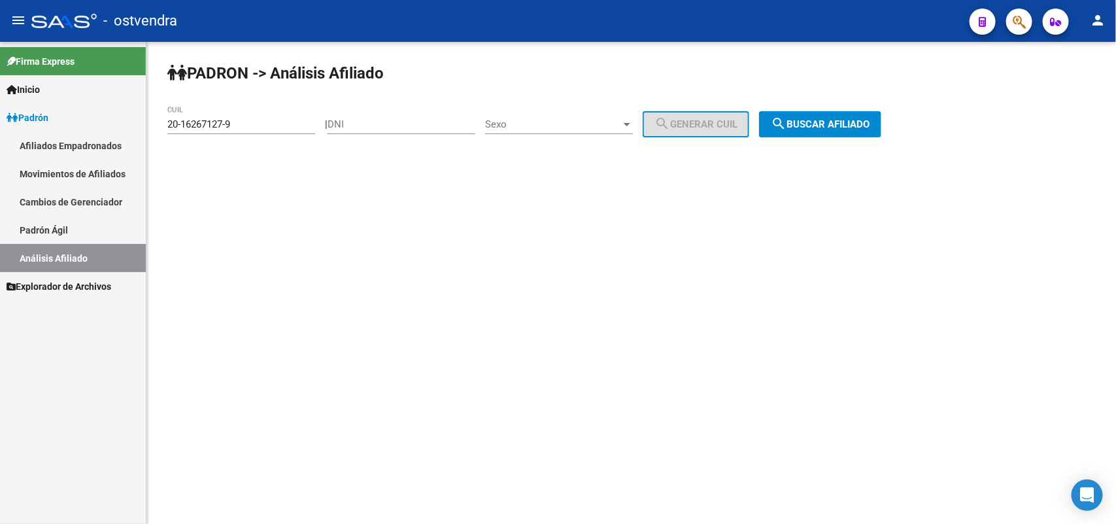
drag, startPoint x: 266, startPoint y: 112, endPoint x: 256, endPoint y: 129, distance: 19.1
click at [258, 125] on div "20-16267127-9 CUIL" at bounding box center [241, 120] width 148 height 28
drag, startPoint x: 90, startPoint y: 123, endPoint x: 0, endPoint y: 123, distance: 89.5
click at [0, 123] on mat-sidenav-container "Firma Express Inicio Instructivos Contacto OS Padrón Afiliados Empadronados Mov…" at bounding box center [558, 283] width 1116 height 482
paste input "755801-2"
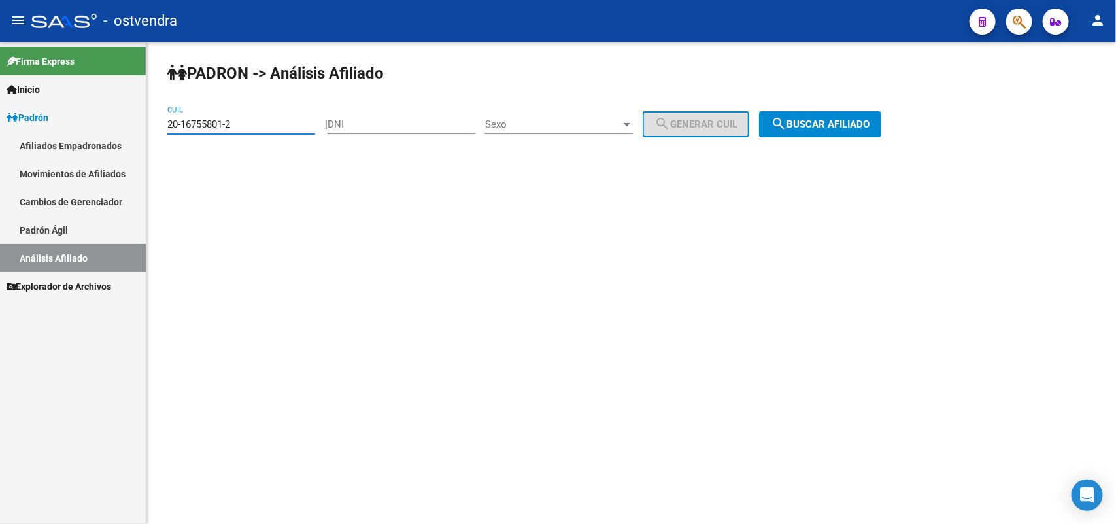
type input "20-16755801-2"
click at [837, 123] on span "search Buscar afiliado" at bounding box center [820, 124] width 99 height 12
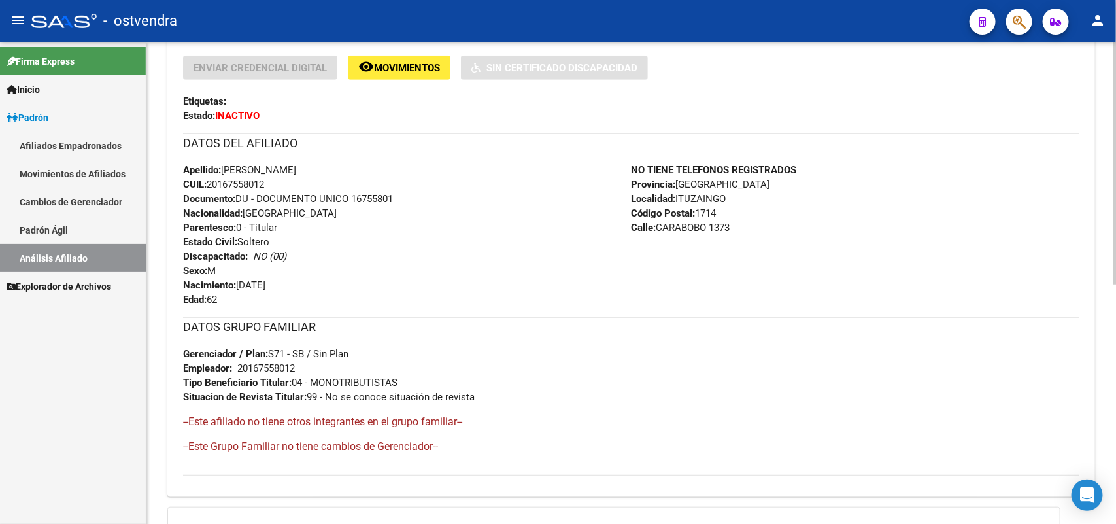
scroll to position [230, 0]
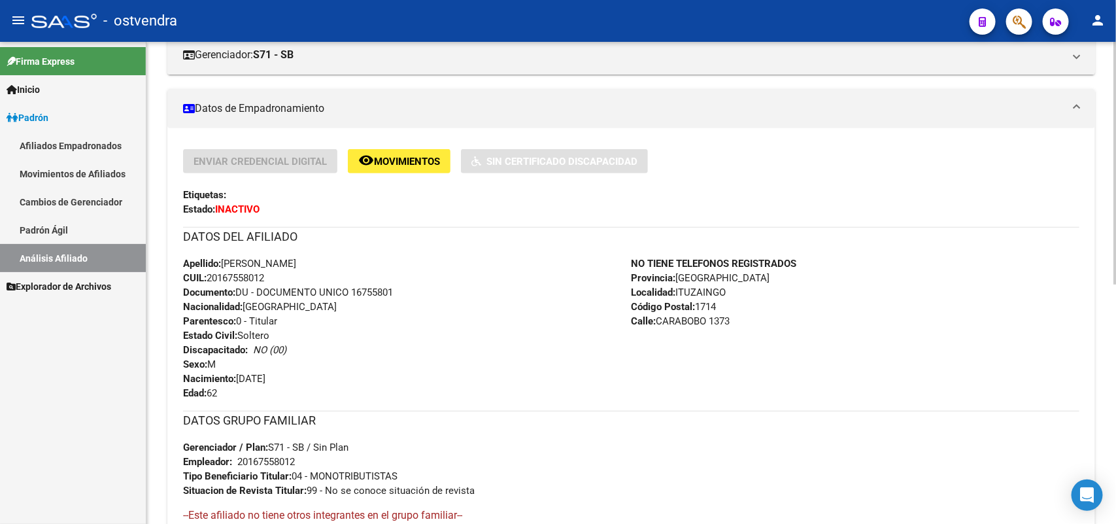
drag, startPoint x: 221, startPoint y: 278, endPoint x: 265, endPoint y: 279, distance: 43.8
click at [264, 279] on span "CUIL: 20167558012" at bounding box center [223, 278] width 81 height 12
copy span "16755801"
click at [252, 293] on span "Documento: DU - DOCUMENTO UNICO 16755801" at bounding box center [288, 292] width 210 height 12
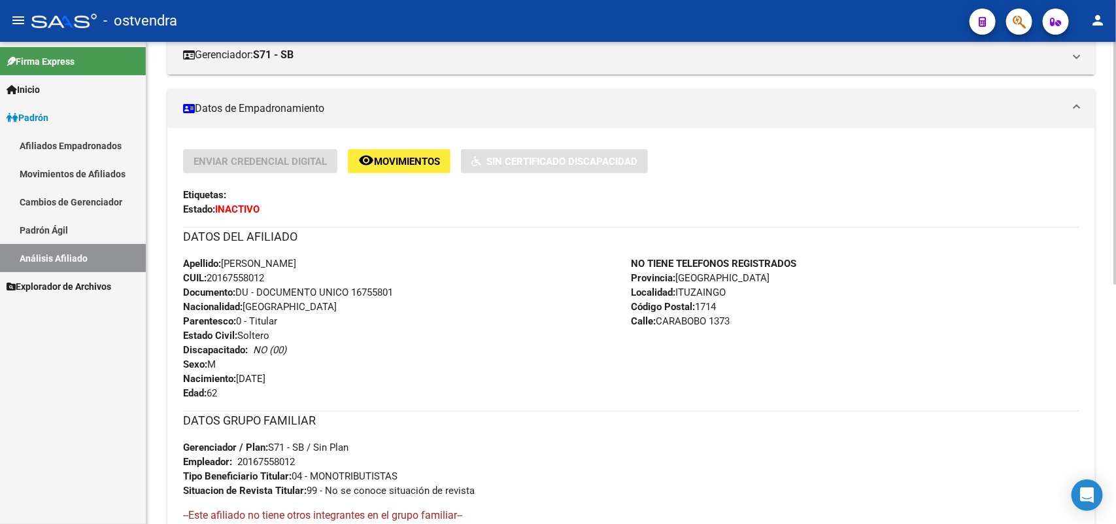
drag, startPoint x: 309, startPoint y: 259, endPoint x: 227, endPoint y: 266, distance: 82.0
click at [227, 266] on span "Apellido: [PERSON_NAME]" at bounding box center [239, 264] width 113 height 12
copy span "[PERSON_NAME]"
click at [296, 259] on span "Apellido: [PERSON_NAME]" at bounding box center [239, 264] width 113 height 12
click at [344, 262] on div "Apellido: [PERSON_NAME] CUIL: 20167558012 Documento: DU - DOCUMENTO UNICO 16755…" at bounding box center [407, 328] width 448 height 144
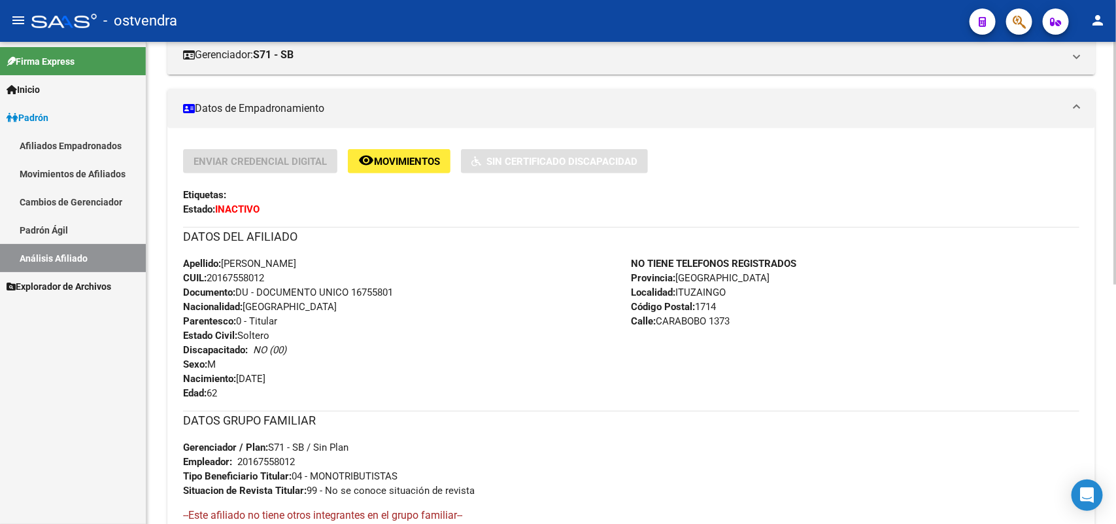
drag, startPoint x: 341, startPoint y: 262, endPoint x: 309, endPoint y: 261, distance: 32.0
click at [296, 261] on span "Apellido: [PERSON_NAME]" at bounding box center [239, 264] width 113 height 12
copy span "[PERSON_NAME]"
drag, startPoint x: 292, startPoint y: 378, endPoint x: 241, endPoint y: 381, distance: 51.7
click at [241, 381] on div "Apellido: [PERSON_NAME] CUIL: 20167558012 Documento: DU - DOCUMENTO UNICO 16755…" at bounding box center [407, 328] width 448 height 144
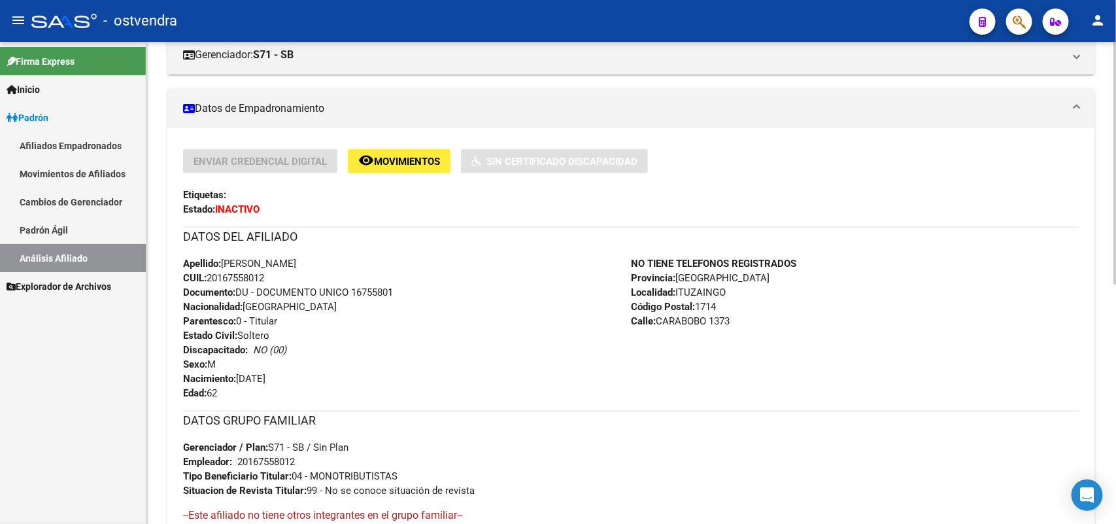
click at [600, 390] on div "Apellido: [PERSON_NAME] CUIL: 20167558012 Documento: DU - DOCUMENTO UNICO 16755…" at bounding box center [407, 328] width 448 height 144
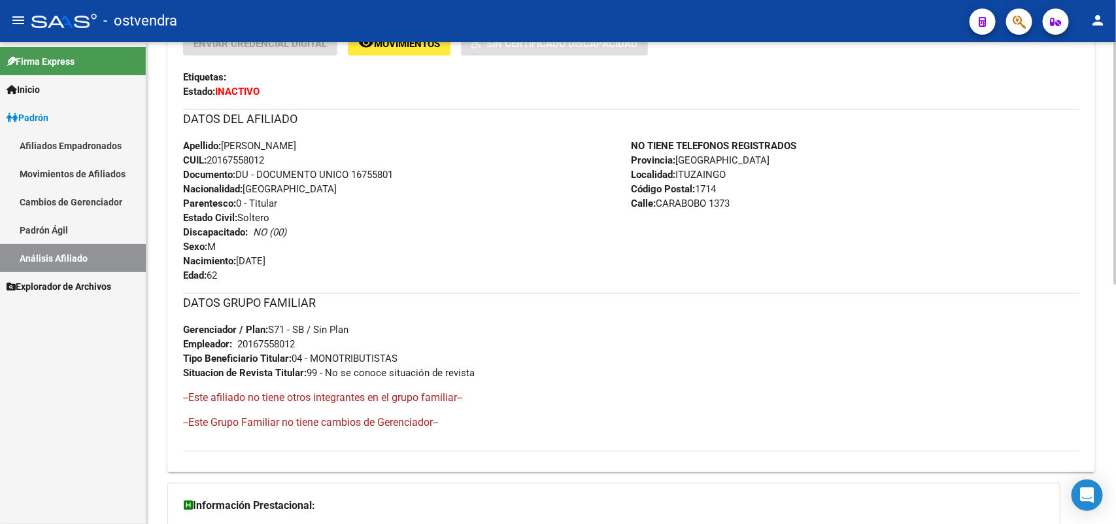
scroll to position [312, 0]
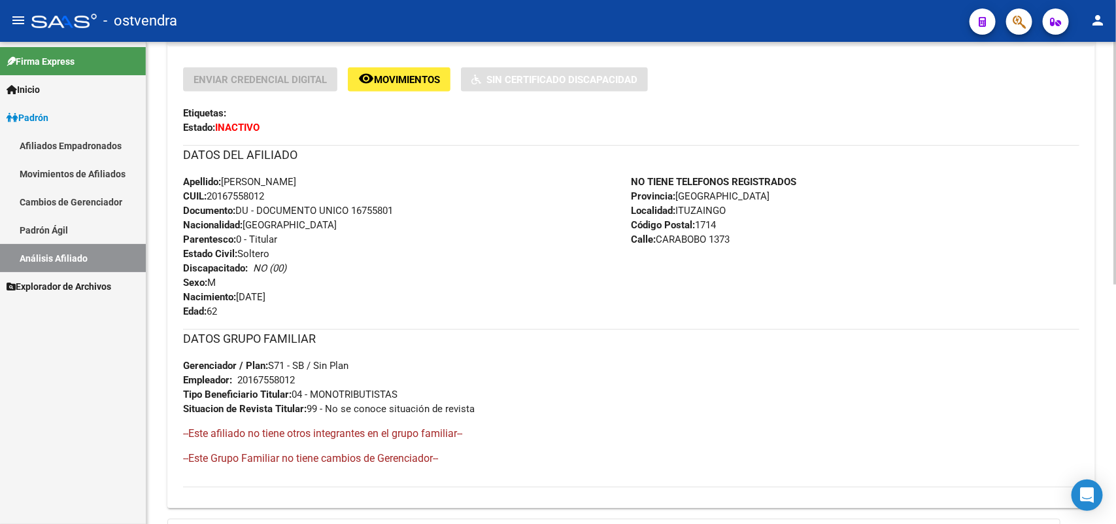
drag, startPoint x: 743, startPoint y: 239, endPoint x: 732, endPoint y: 256, distance: 20.5
click at [737, 252] on div "NO TIENE TELEFONOS REGISTRADOS Provincia: [GEOGRAPHIC_DATA] Localidad: ITUZAING…" at bounding box center [855, 247] width 448 height 144
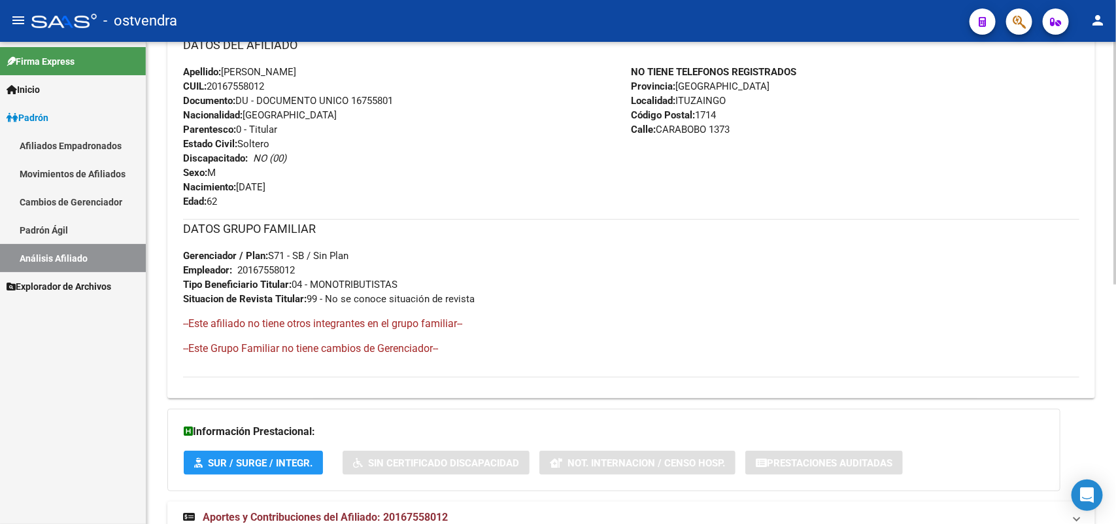
scroll to position [230, 0]
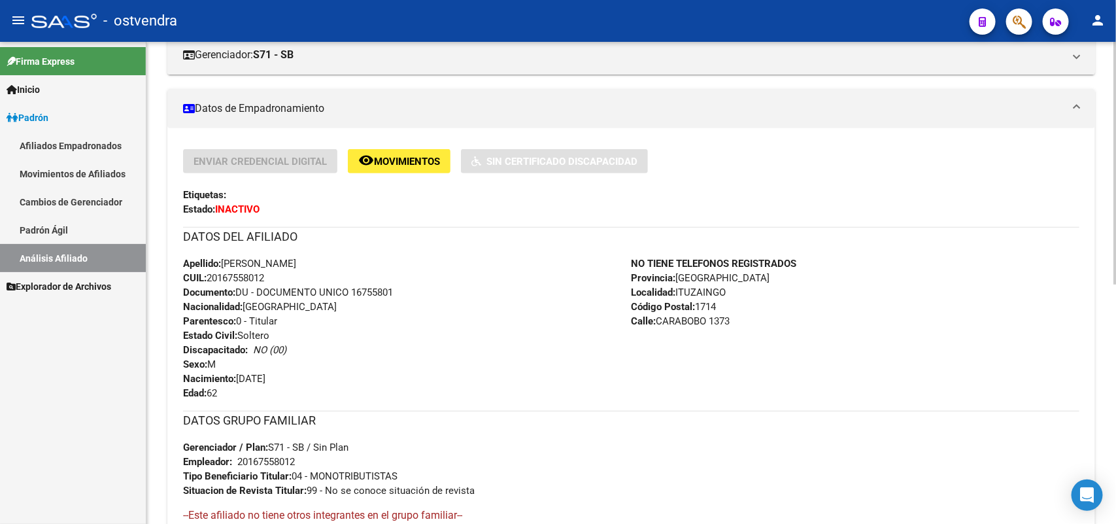
drag, startPoint x: 709, startPoint y: 319, endPoint x: 661, endPoint y: 320, distance: 47.7
click at [661, 319] on span "Calle: CARABOBO 1373" at bounding box center [680, 321] width 99 height 12
click at [529, 351] on div "Apellido: [PERSON_NAME] CUIL: 20167558012 Documento: DU - DOCUMENTO UNICO 16755…" at bounding box center [407, 328] width 448 height 144
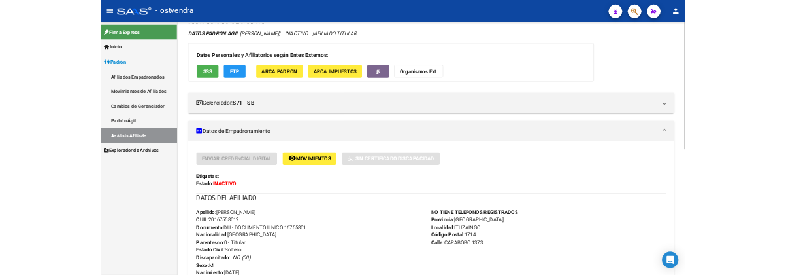
scroll to position [0, 0]
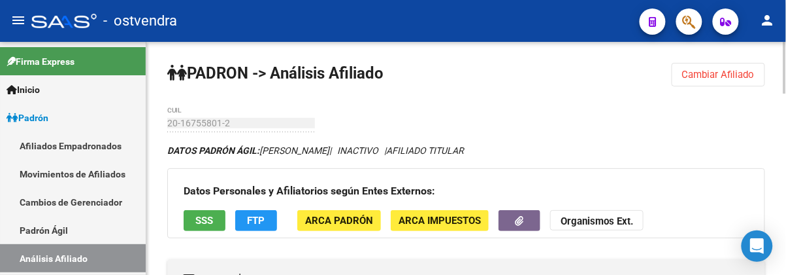
drag, startPoint x: 573, startPoint y: 114, endPoint x: 535, endPoint y: 157, distance: 57.4
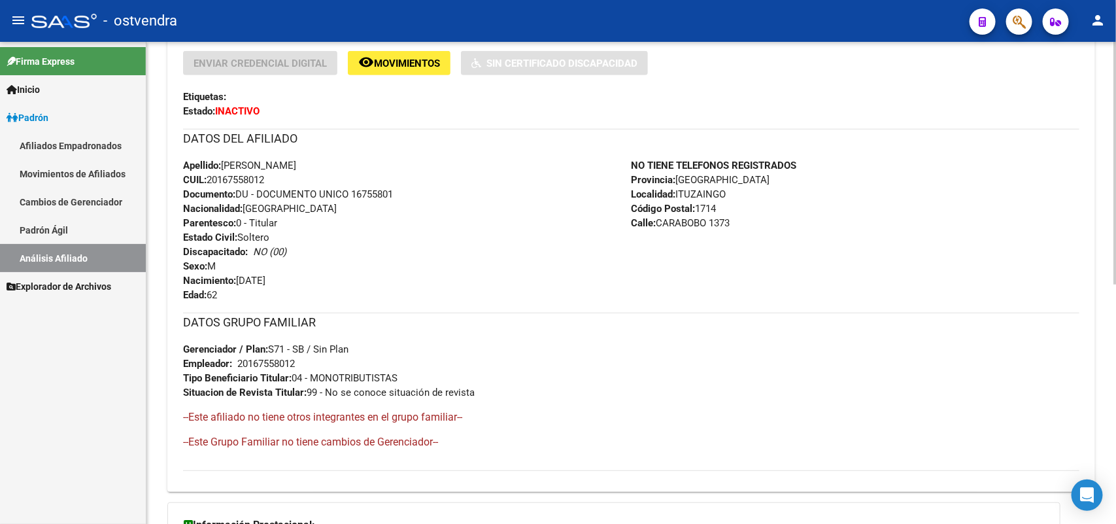
scroll to position [312, 0]
